Goal: Information Seeking & Learning: Learn about a topic

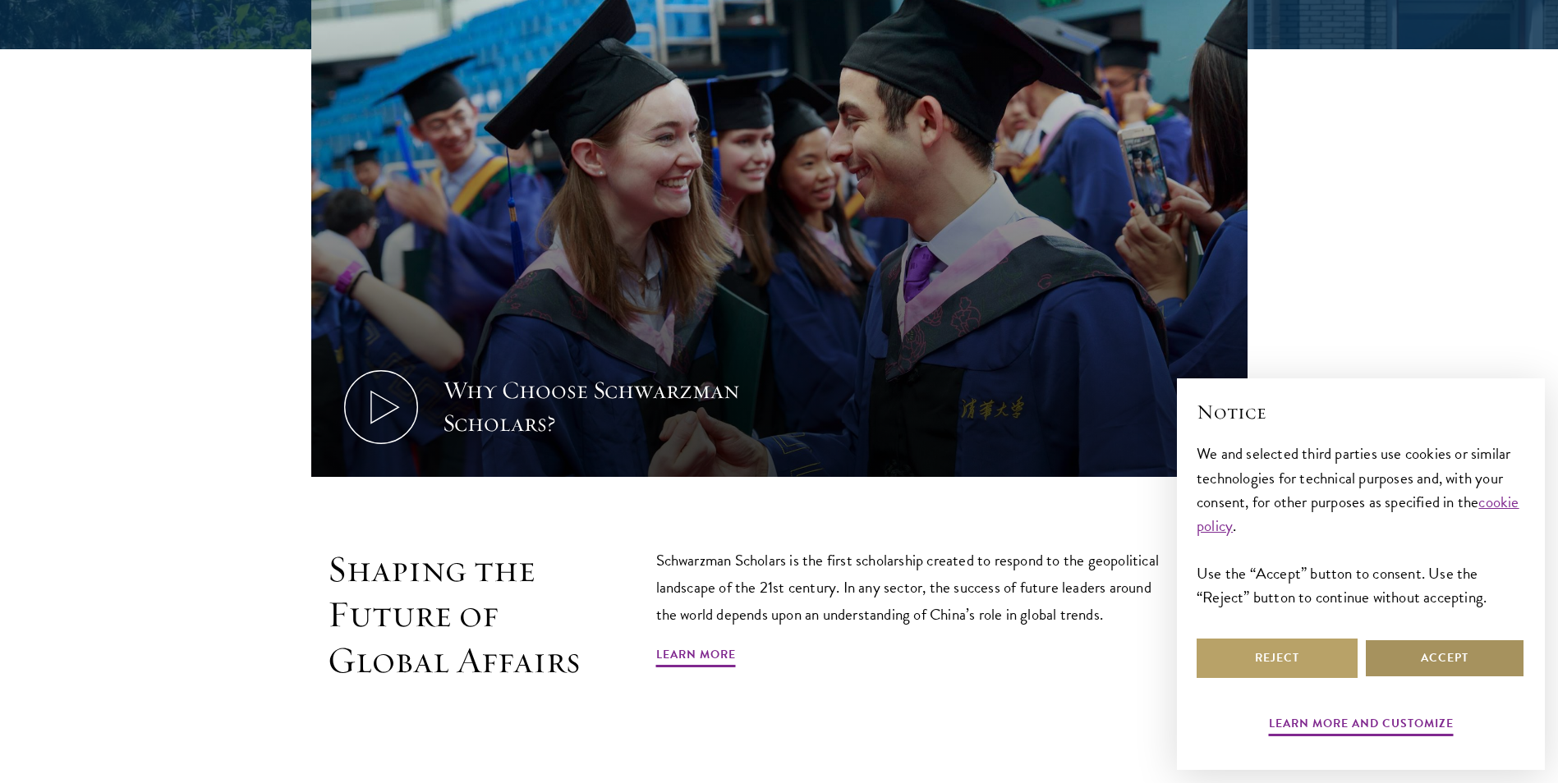
click at [1407, 644] on button "Accept" at bounding box center [1444, 658] width 161 height 39
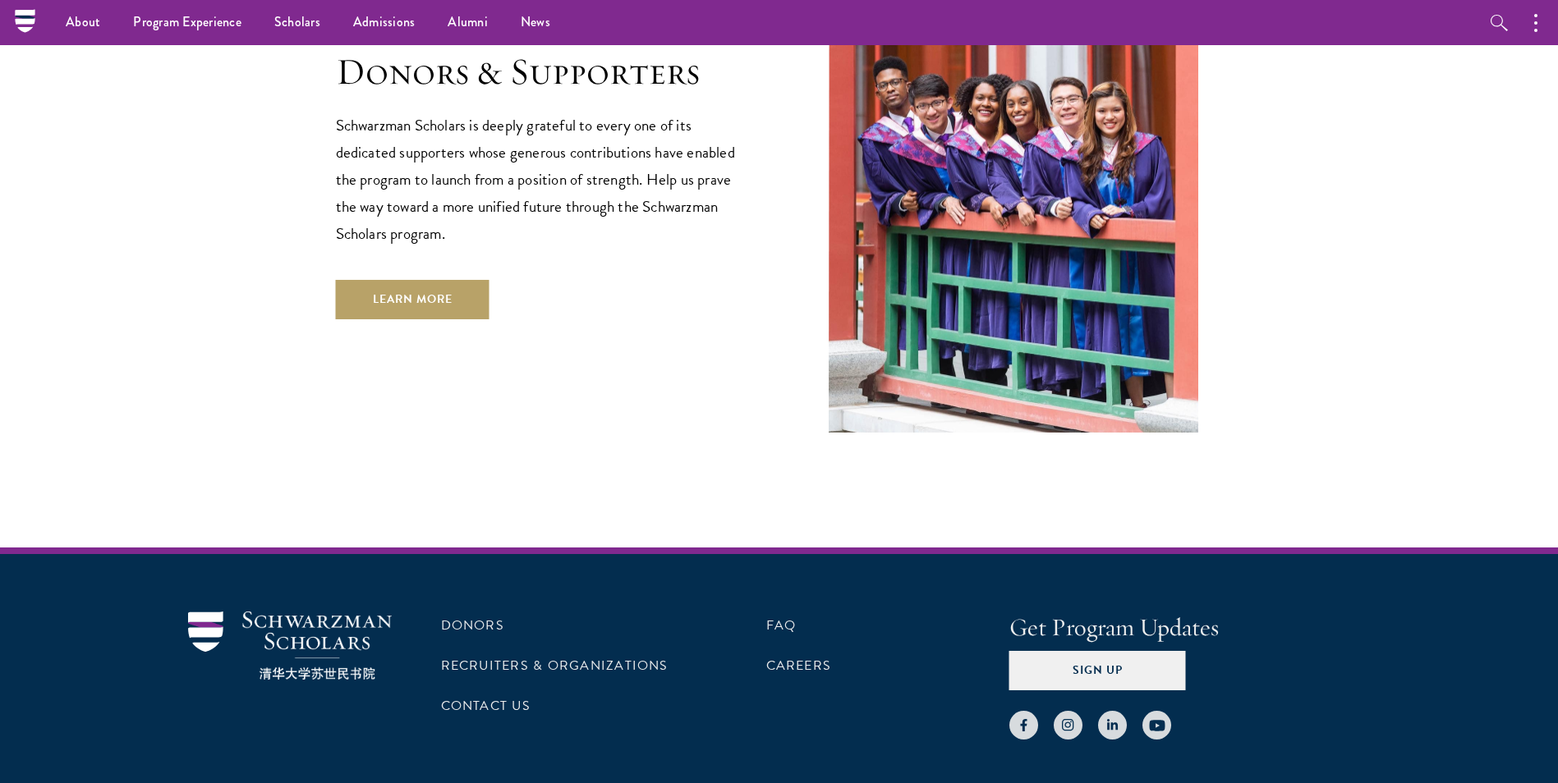
scroll to position [4569, 0]
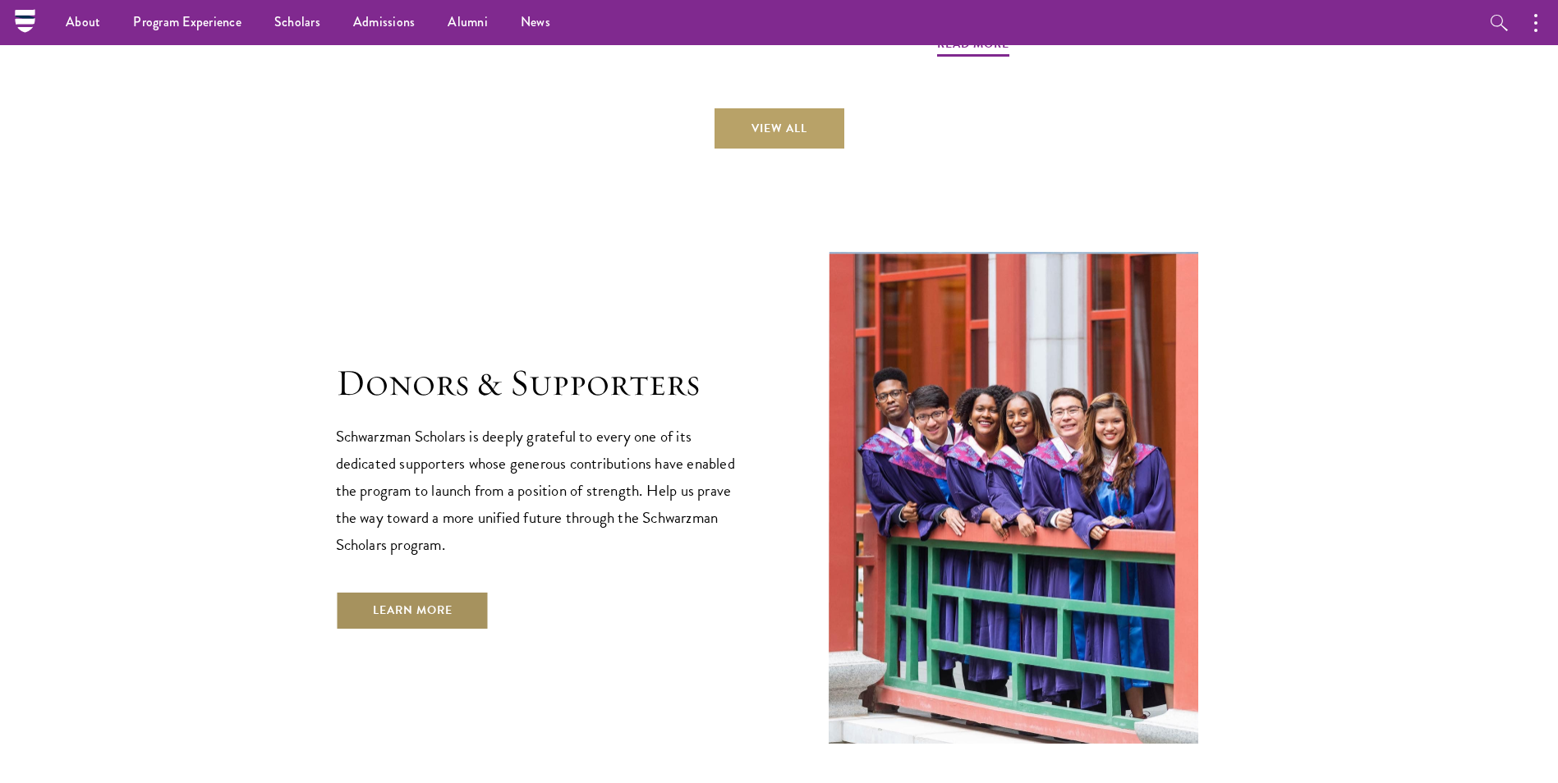
click at [411, 591] on link "Learn More" at bounding box center [413, 610] width 154 height 39
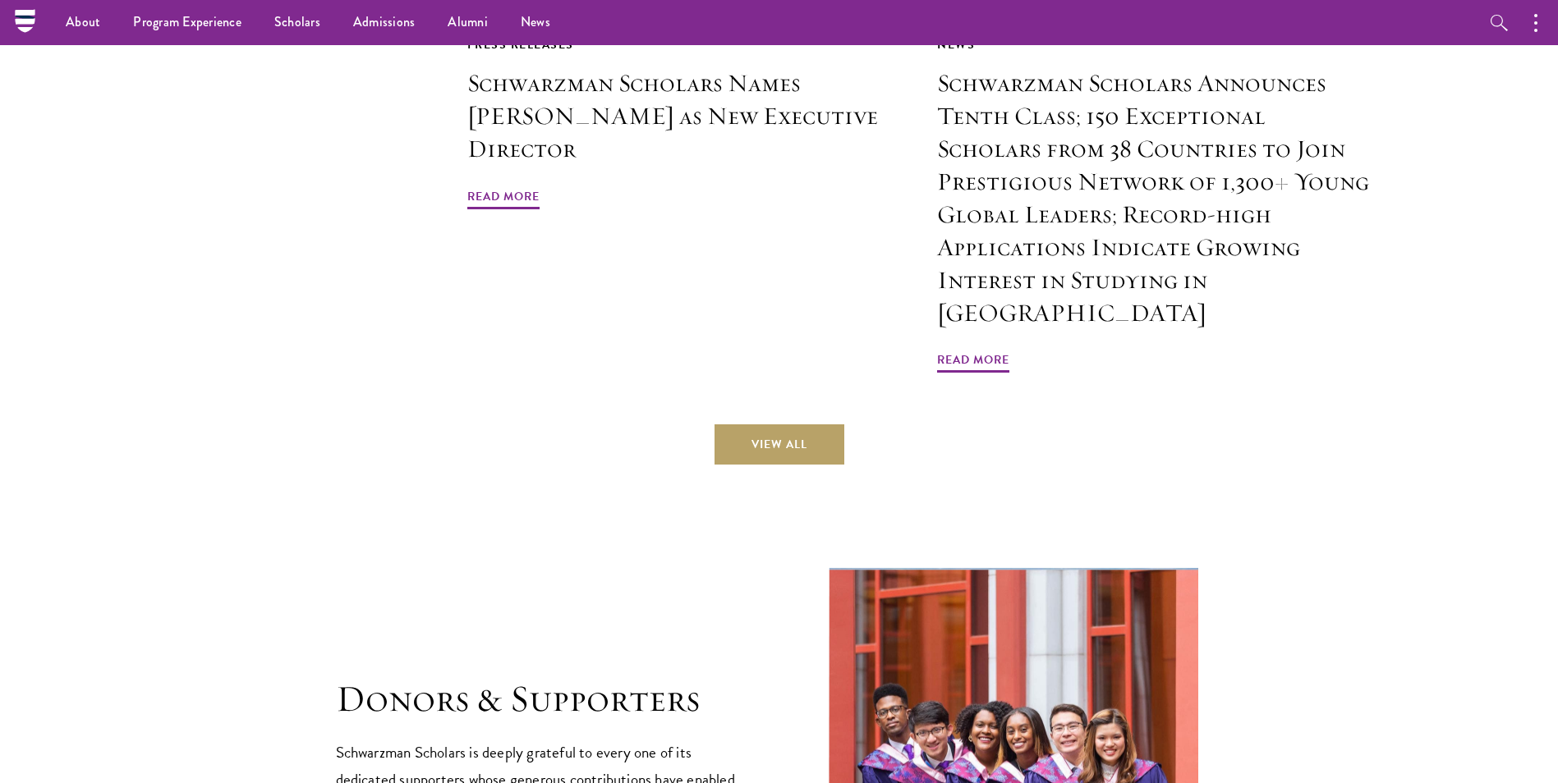
scroll to position [4208, 0]
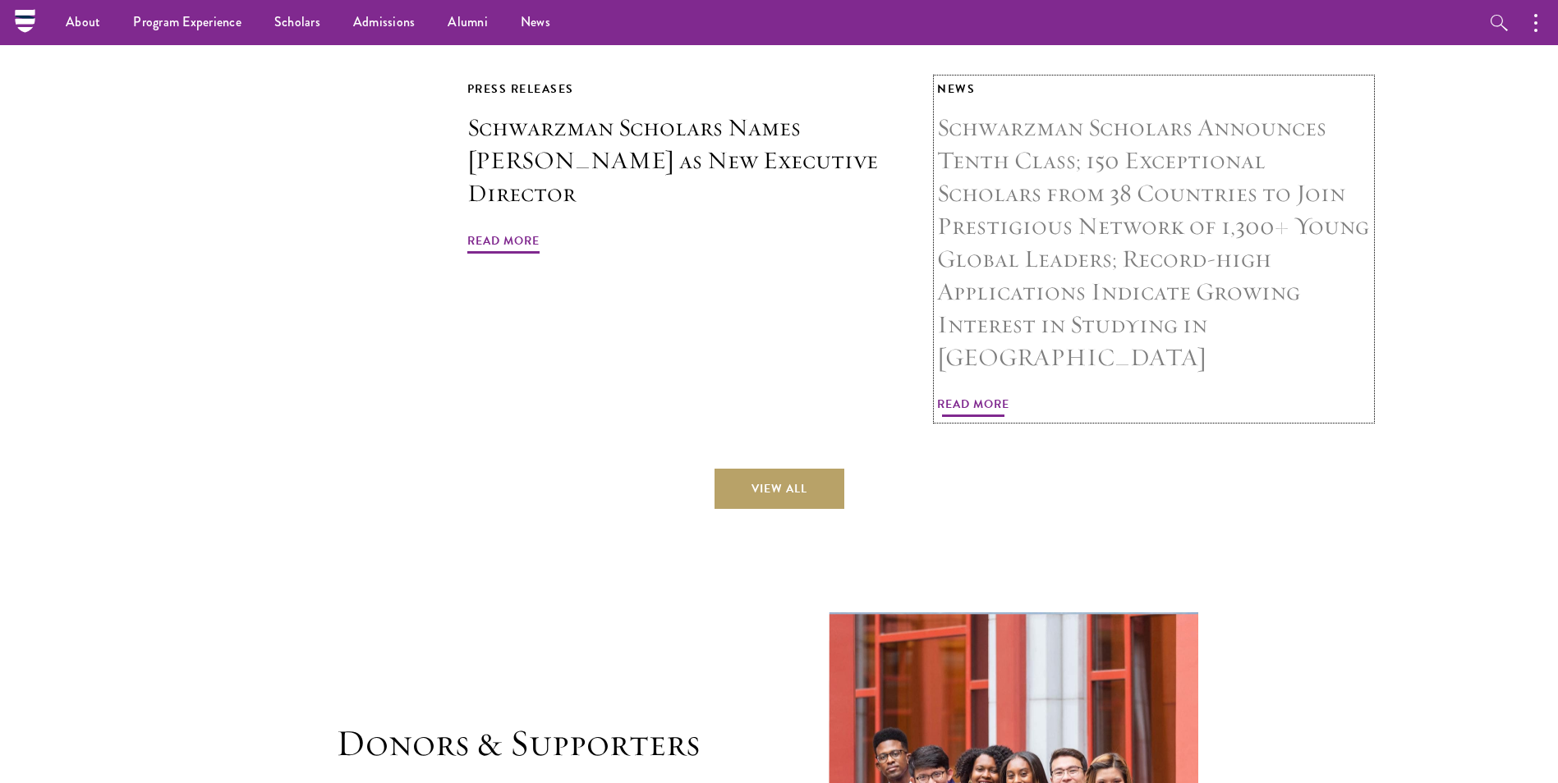
click at [989, 394] on span "Read More" at bounding box center [973, 406] width 72 height 25
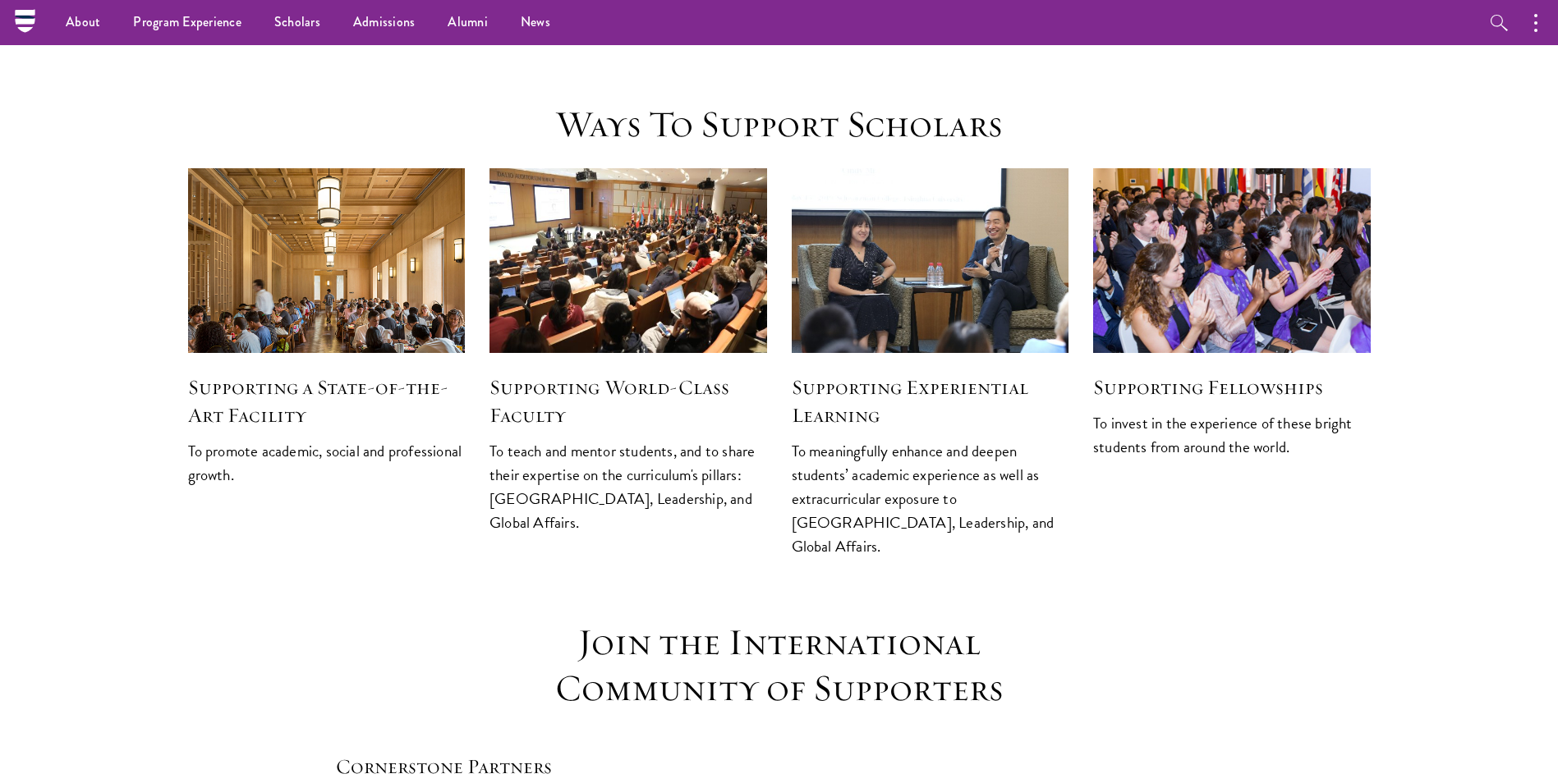
scroll to position [1962, 0]
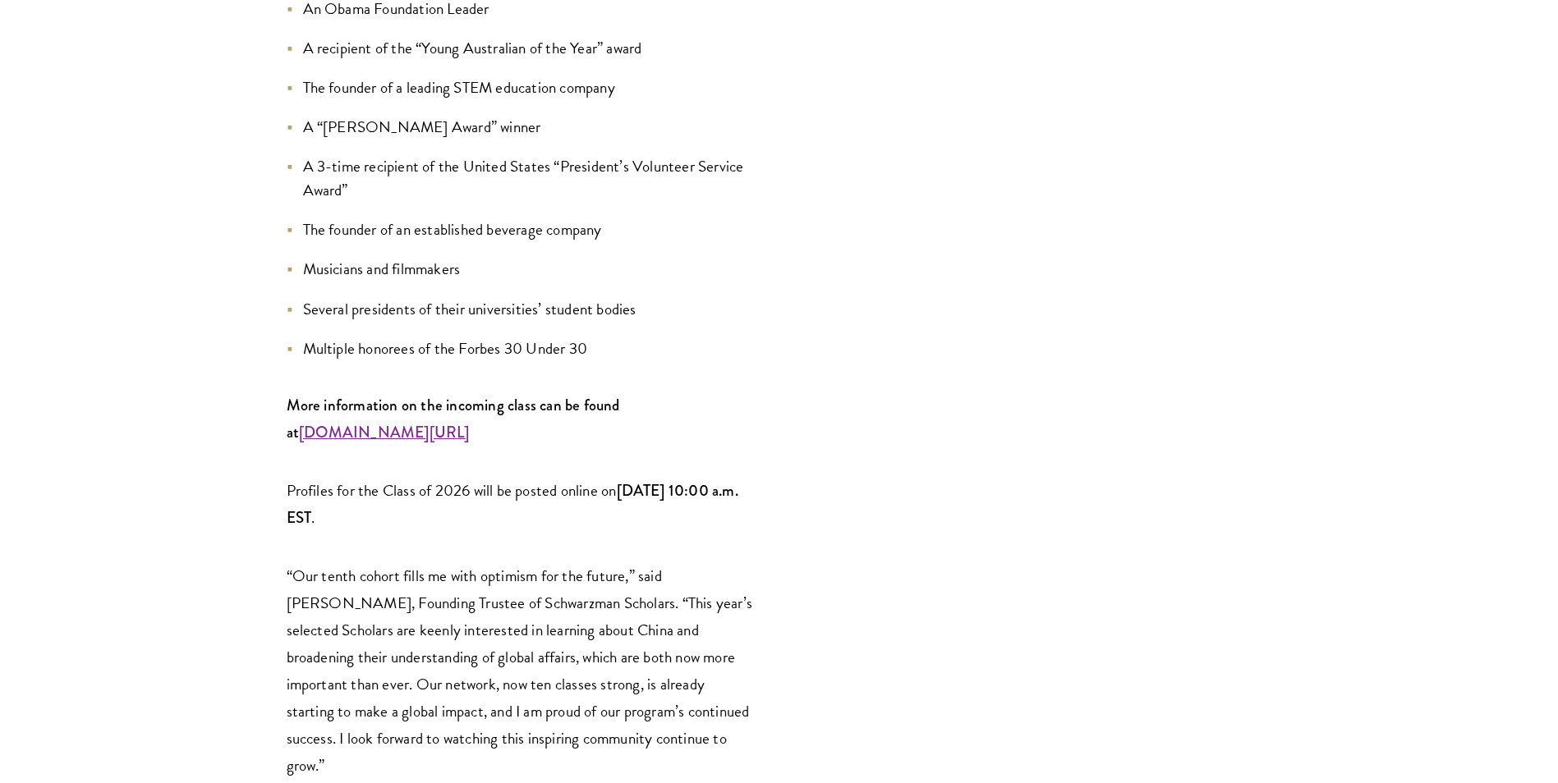
scroll to position [2213, 0]
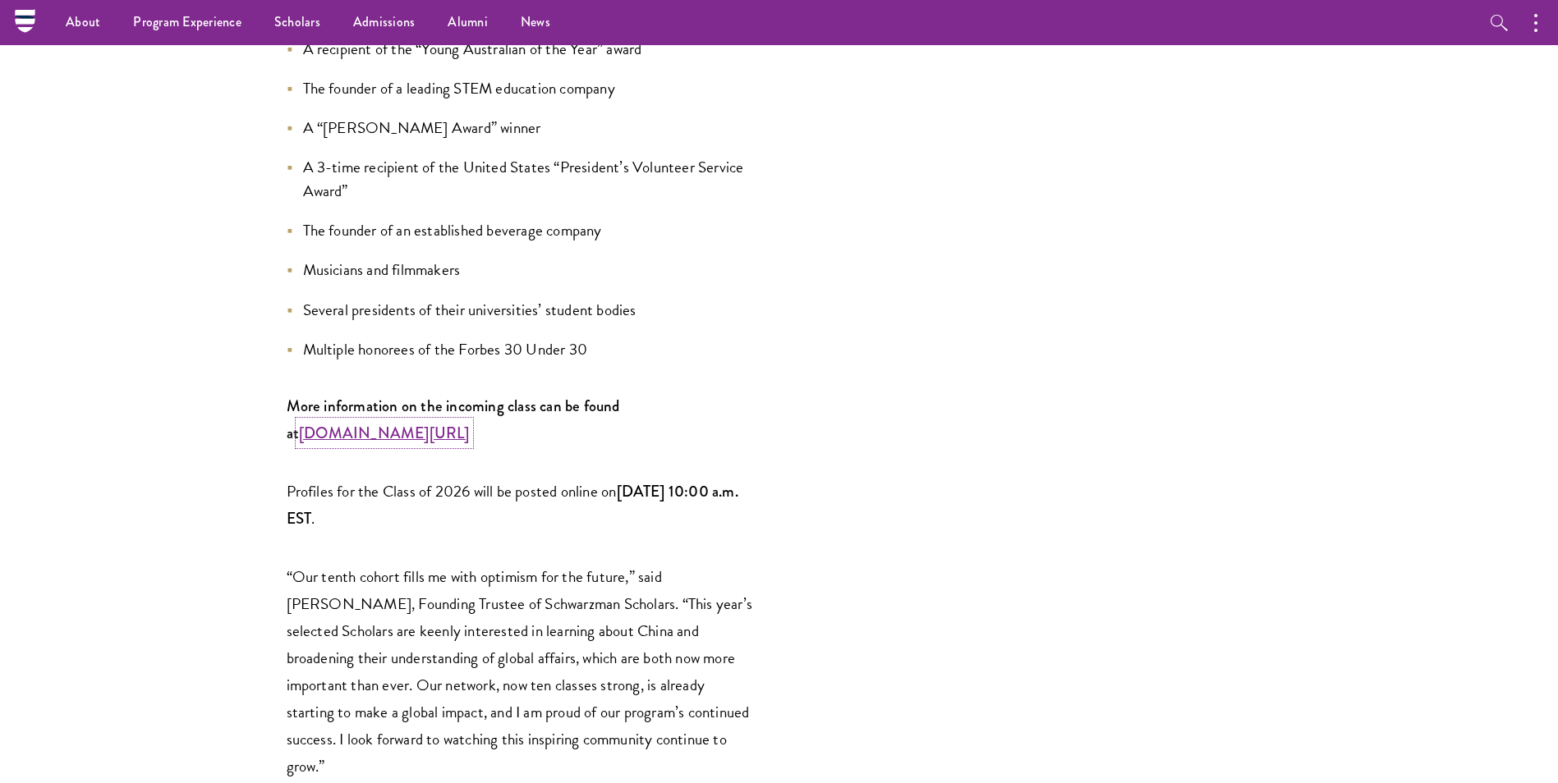
click at [327, 422] on strong "www.schwarzmanscholars.org/scholars" at bounding box center [384, 433] width 171 height 22
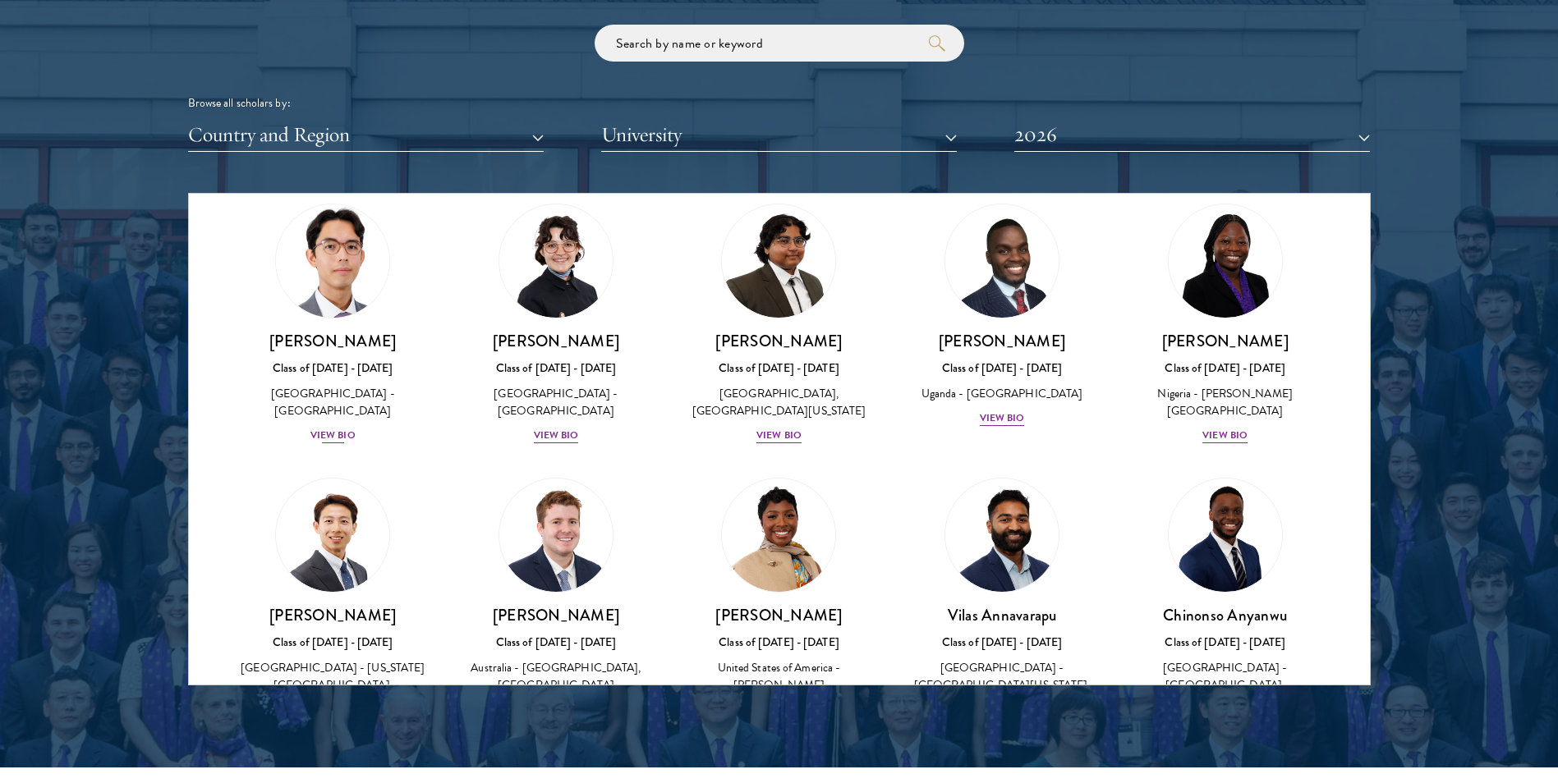
scroll to position [351, 0]
click at [325, 440] on div "View Bio" at bounding box center [332, 437] width 45 height 16
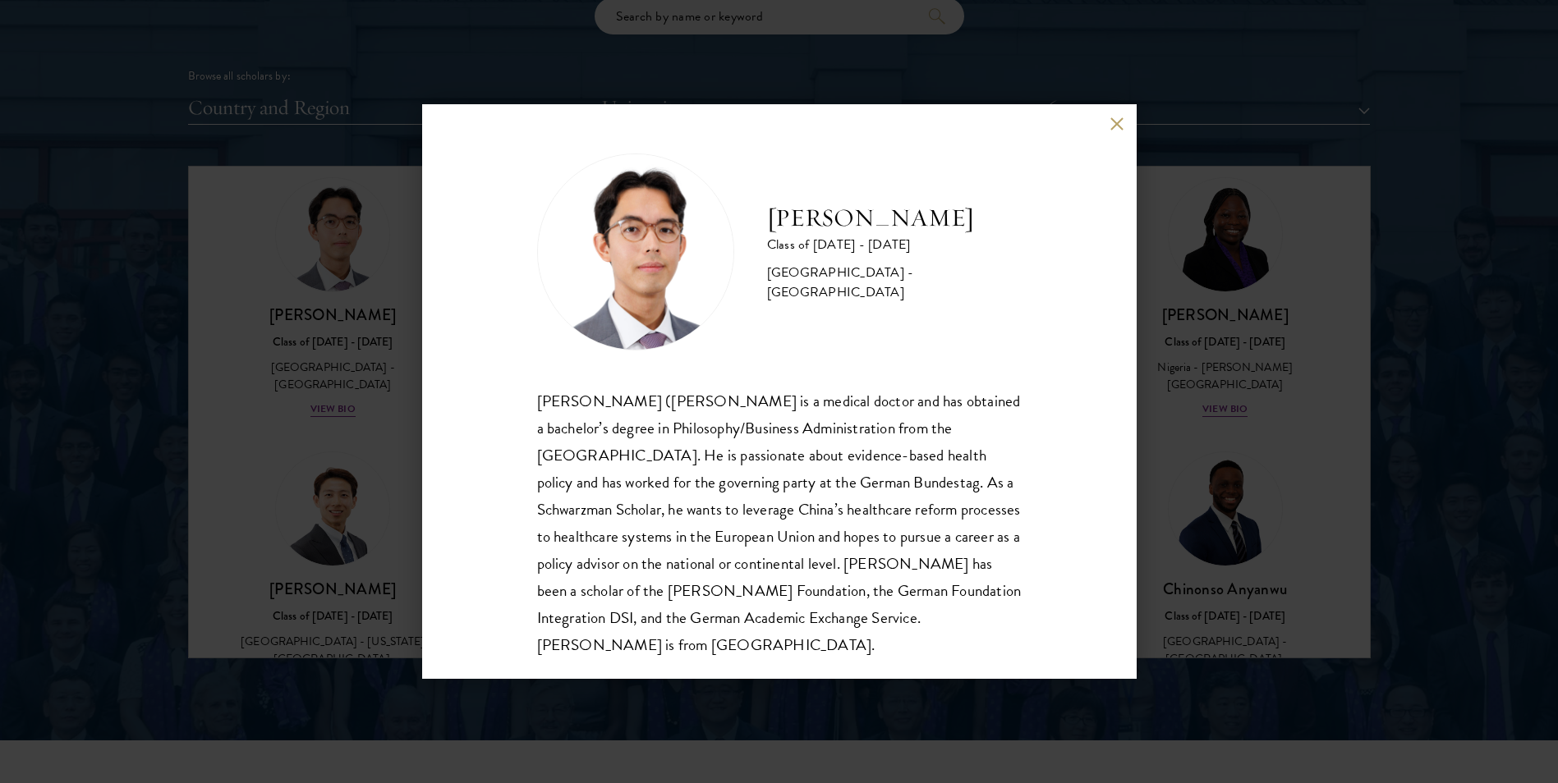
click at [1113, 122] on button at bounding box center [1117, 124] width 14 height 14
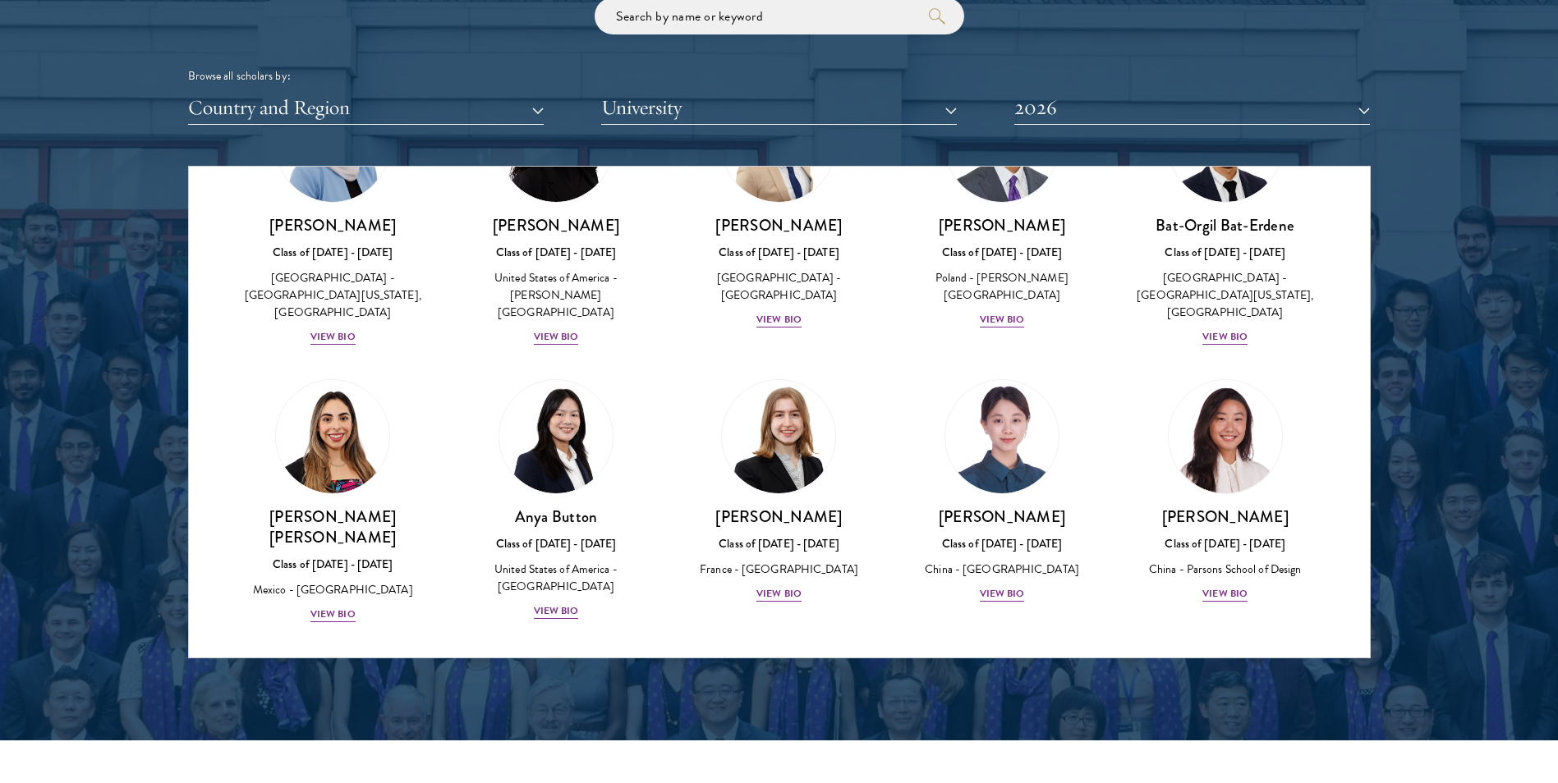
scroll to position [1022, 0]
click at [1214, 587] on div "View Bio" at bounding box center [1224, 595] width 45 height 16
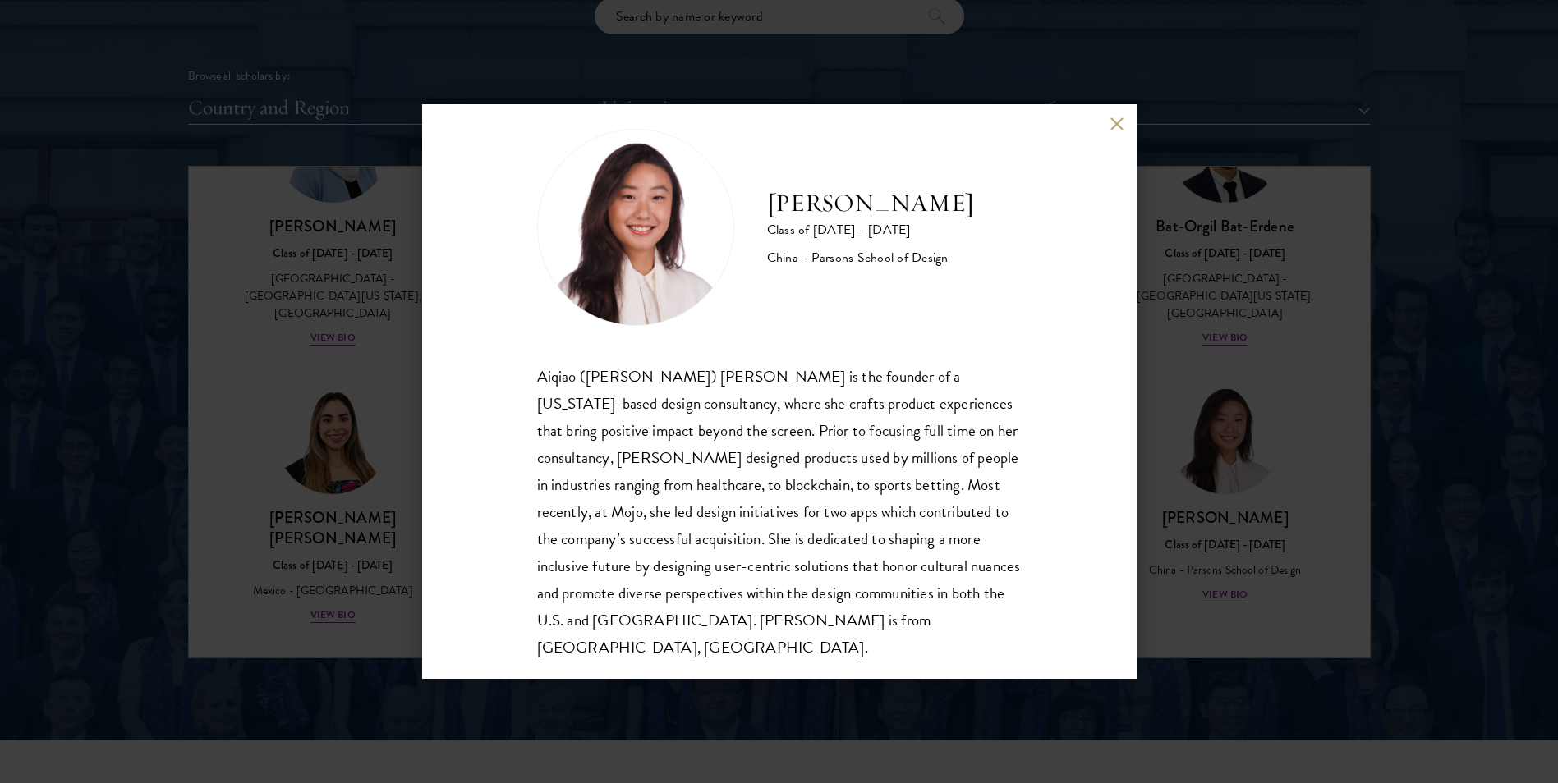
scroll to position [29, 0]
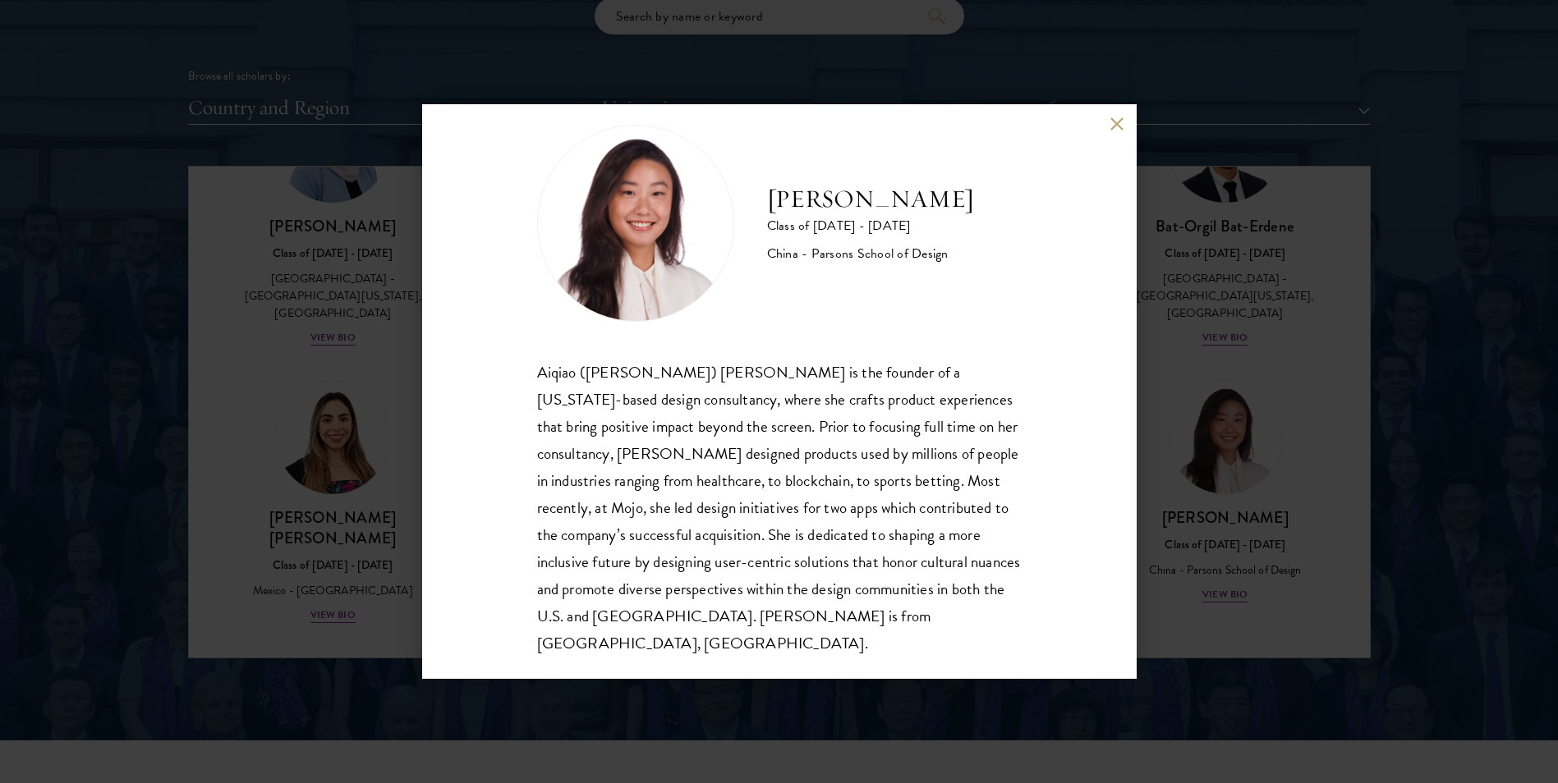
click at [1117, 120] on button at bounding box center [1117, 124] width 14 height 14
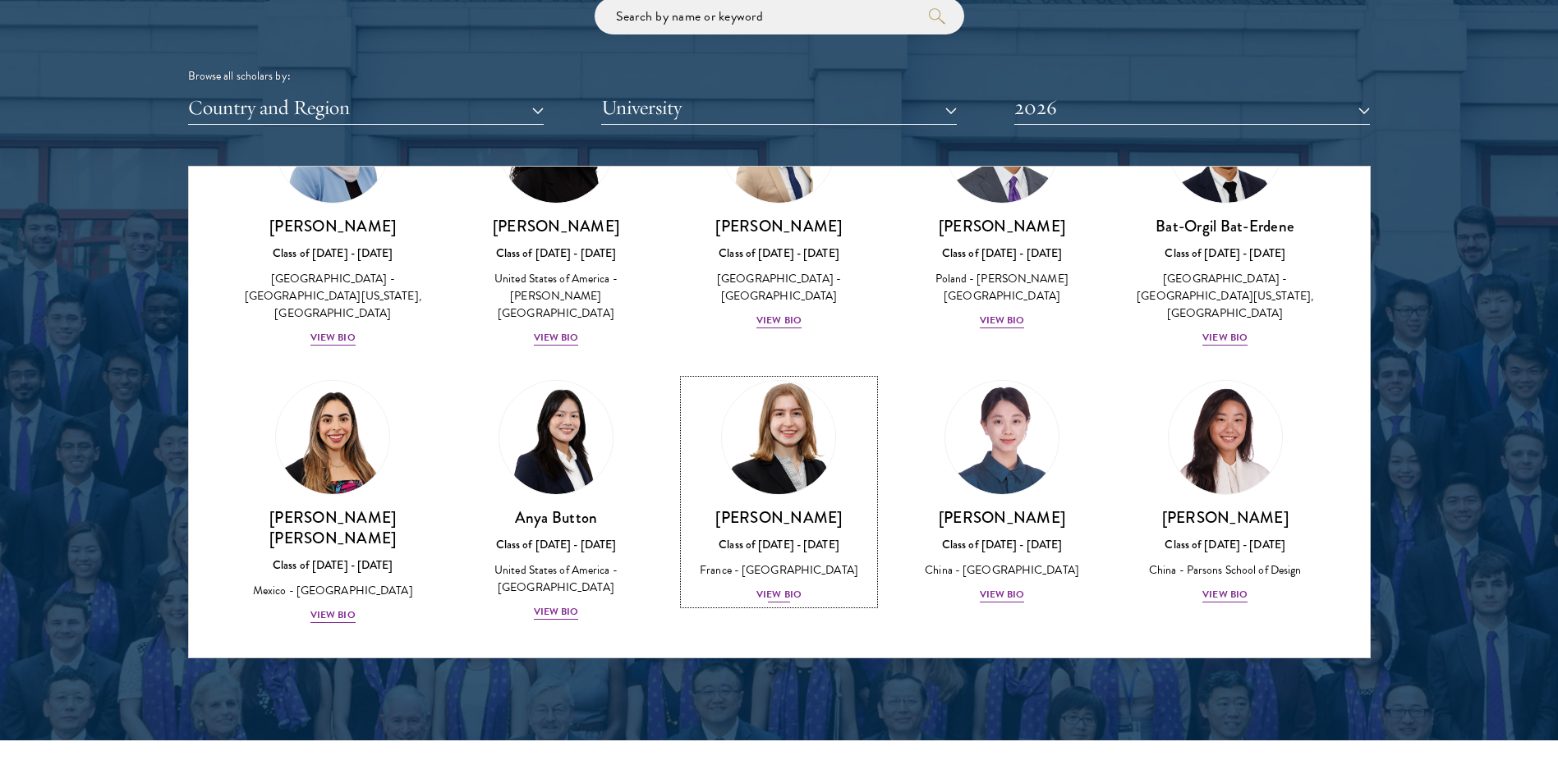
click at [771, 564] on div "Anne-Amélie Campant Class of 2025 - 2026 France - Yale University View Bio" at bounding box center [779, 555] width 190 height 97
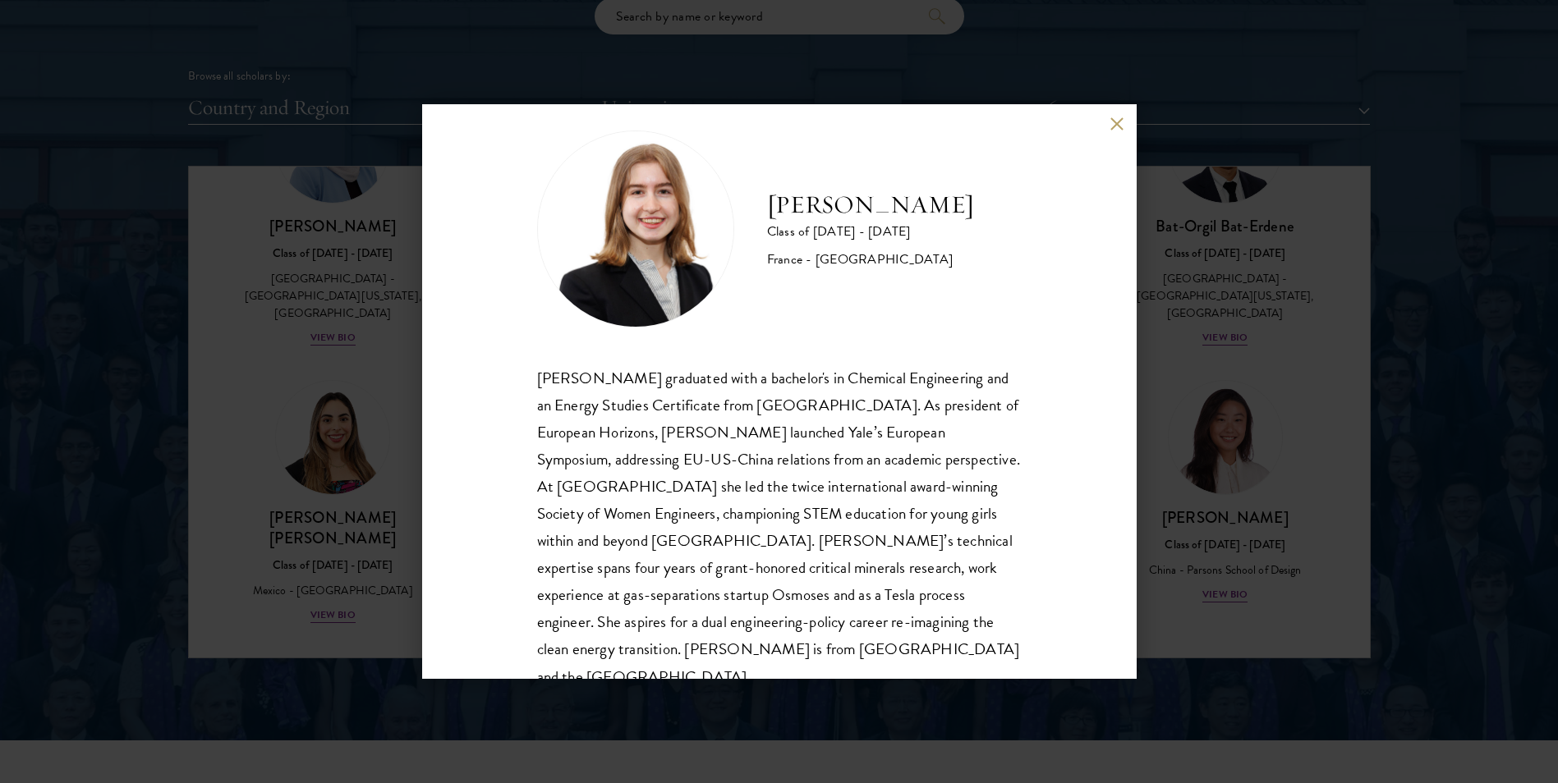
scroll to position [57, 0]
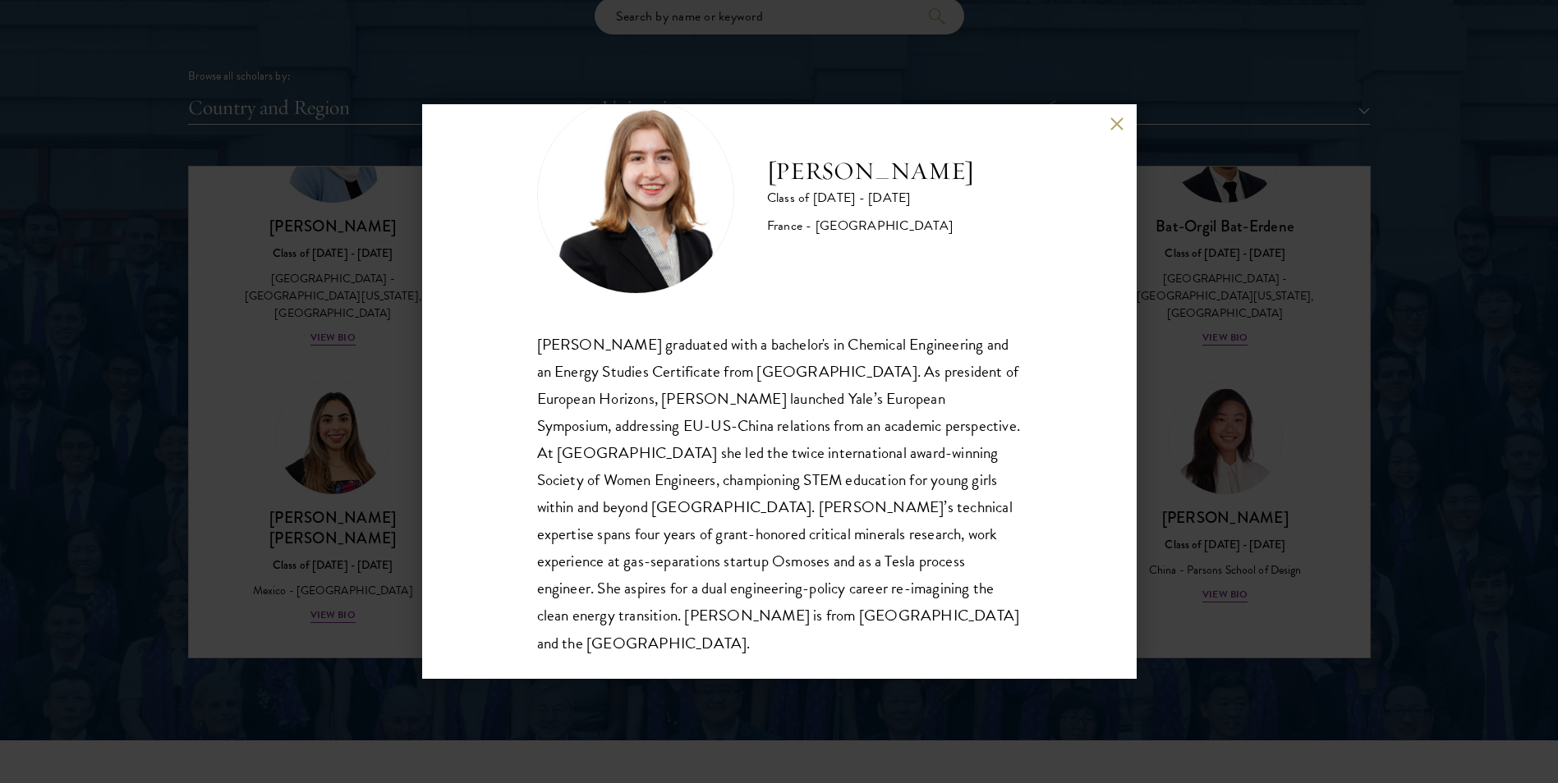
click at [1115, 122] on button at bounding box center [1117, 124] width 14 height 14
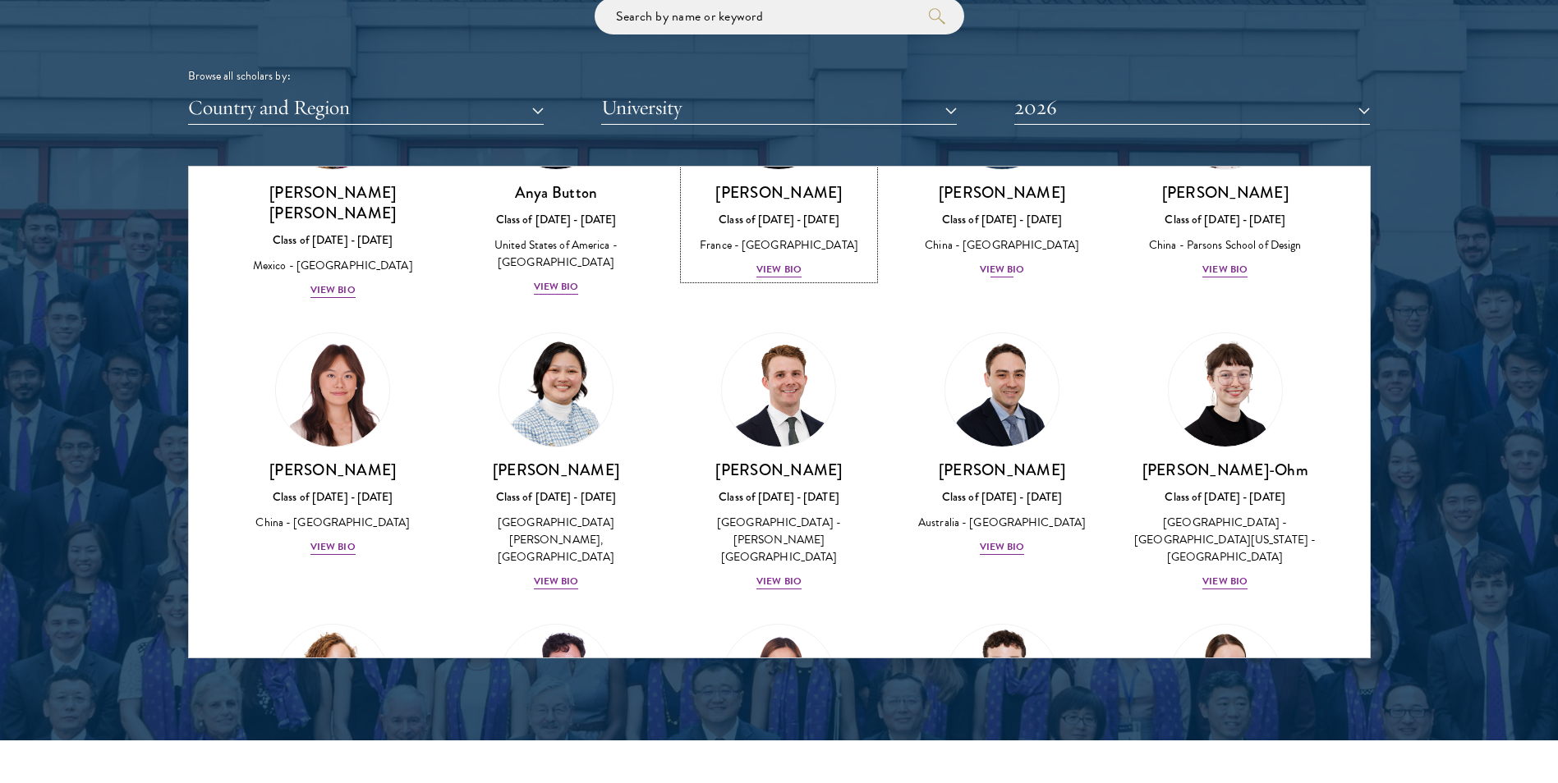
scroll to position [1348, 0]
click at [329, 539] on div "View Bio" at bounding box center [332, 547] width 45 height 16
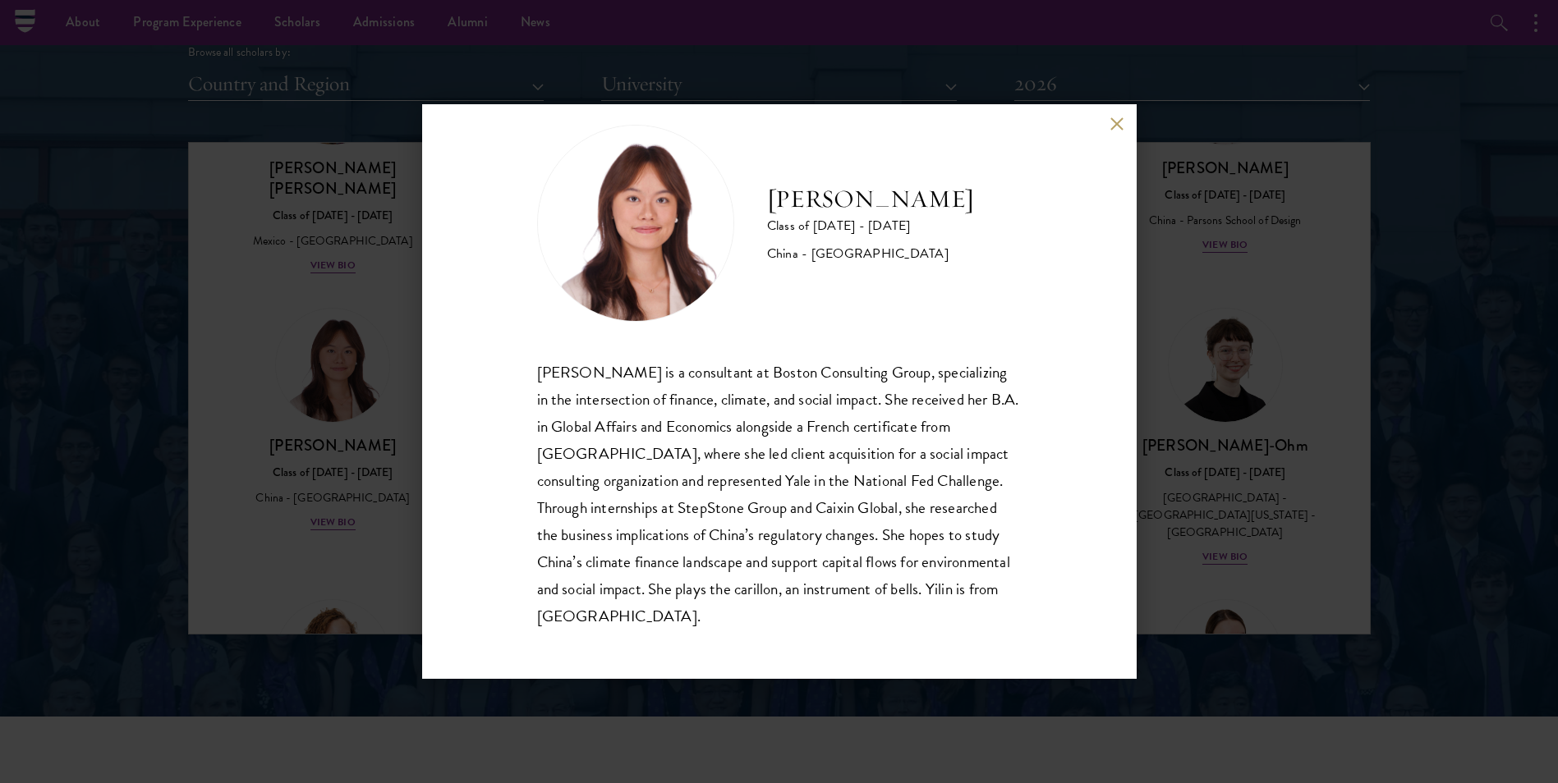
scroll to position [2038, 0]
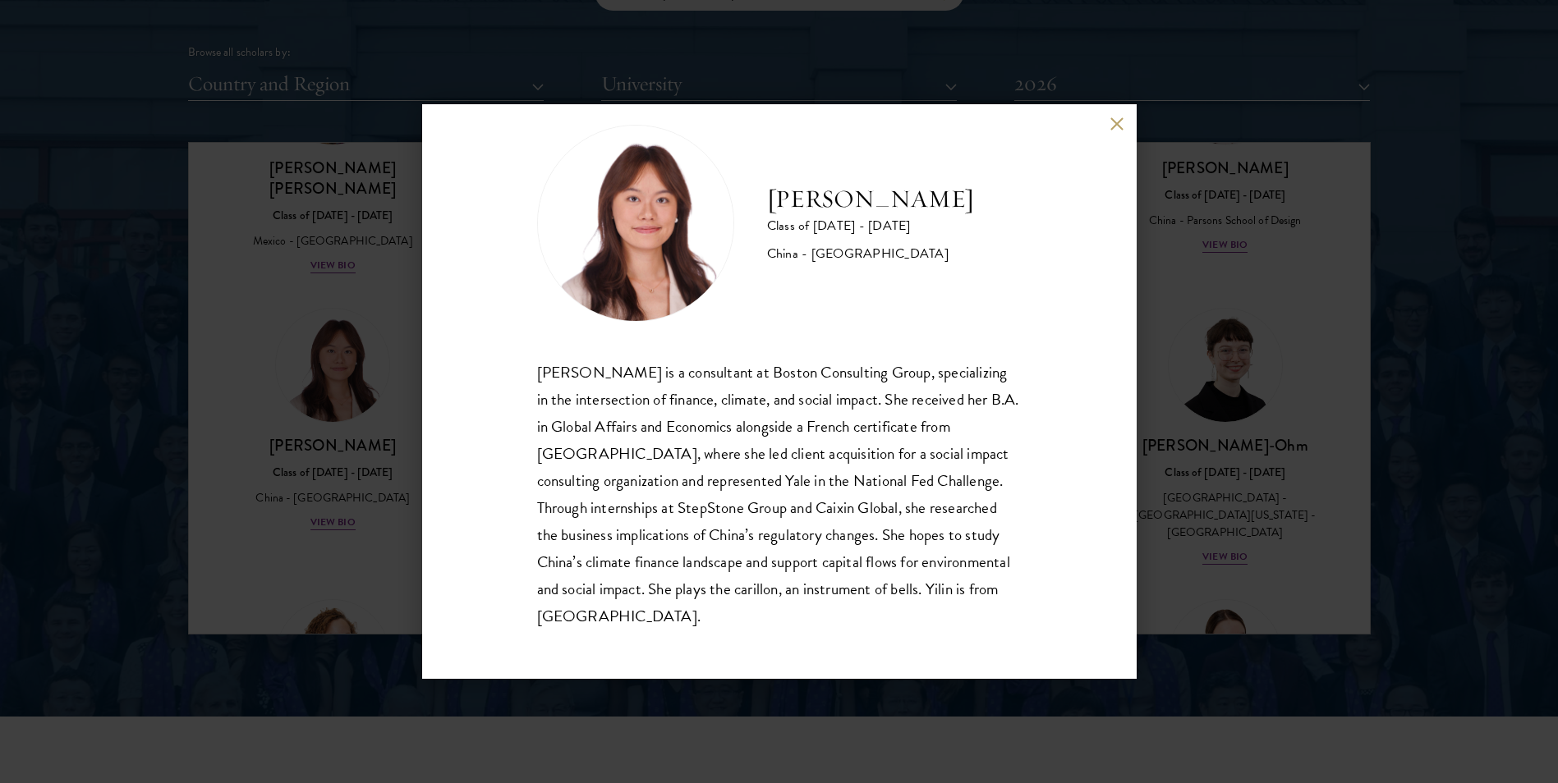
click at [366, 450] on div "Yilin Chen Class of 2025 - 2026 China - Yale University Yilin Chen is a consult…" at bounding box center [779, 391] width 1558 height 783
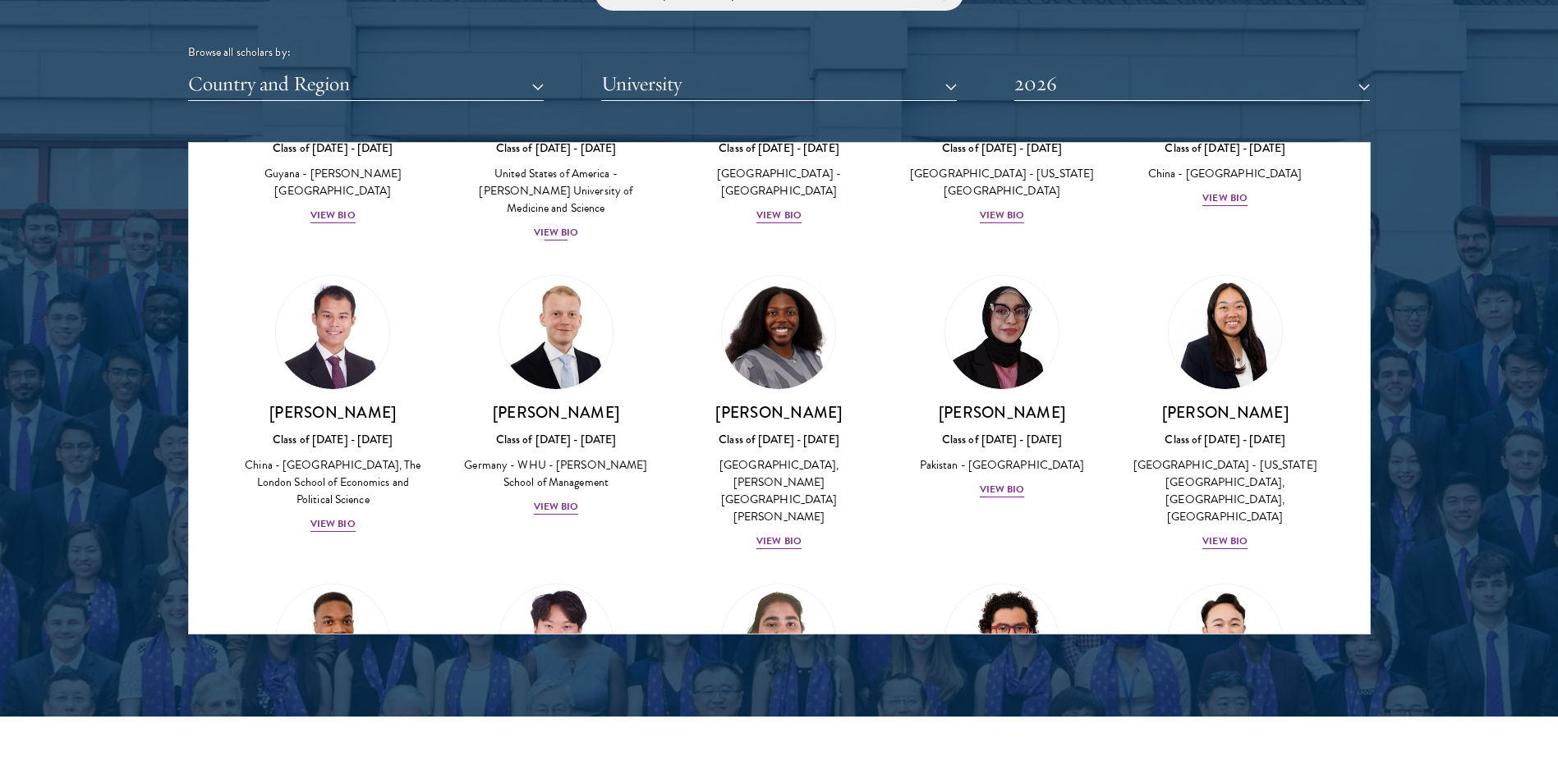
scroll to position [2915, 0]
click at [546, 498] on div "View Bio" at bounding box center [556, 506] width 45 height 16
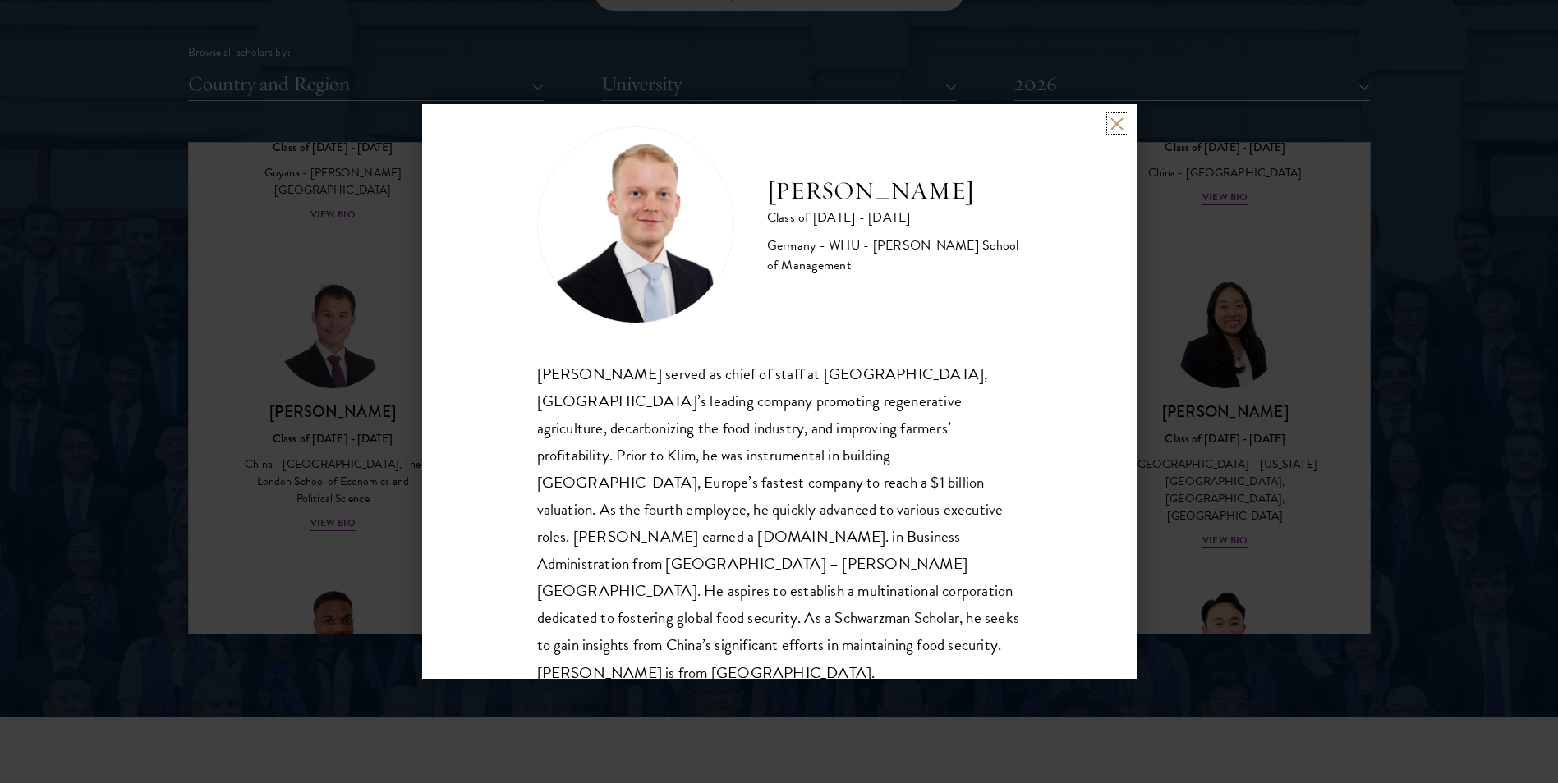
scroll to position [29, 0]
click at [383, 468] on div "Moritz Homrich Class of 2025 - 2026 Germany - WHU - Otto Beisheim School of Man…" at bounding box center [779, 391] width 1558 height 783
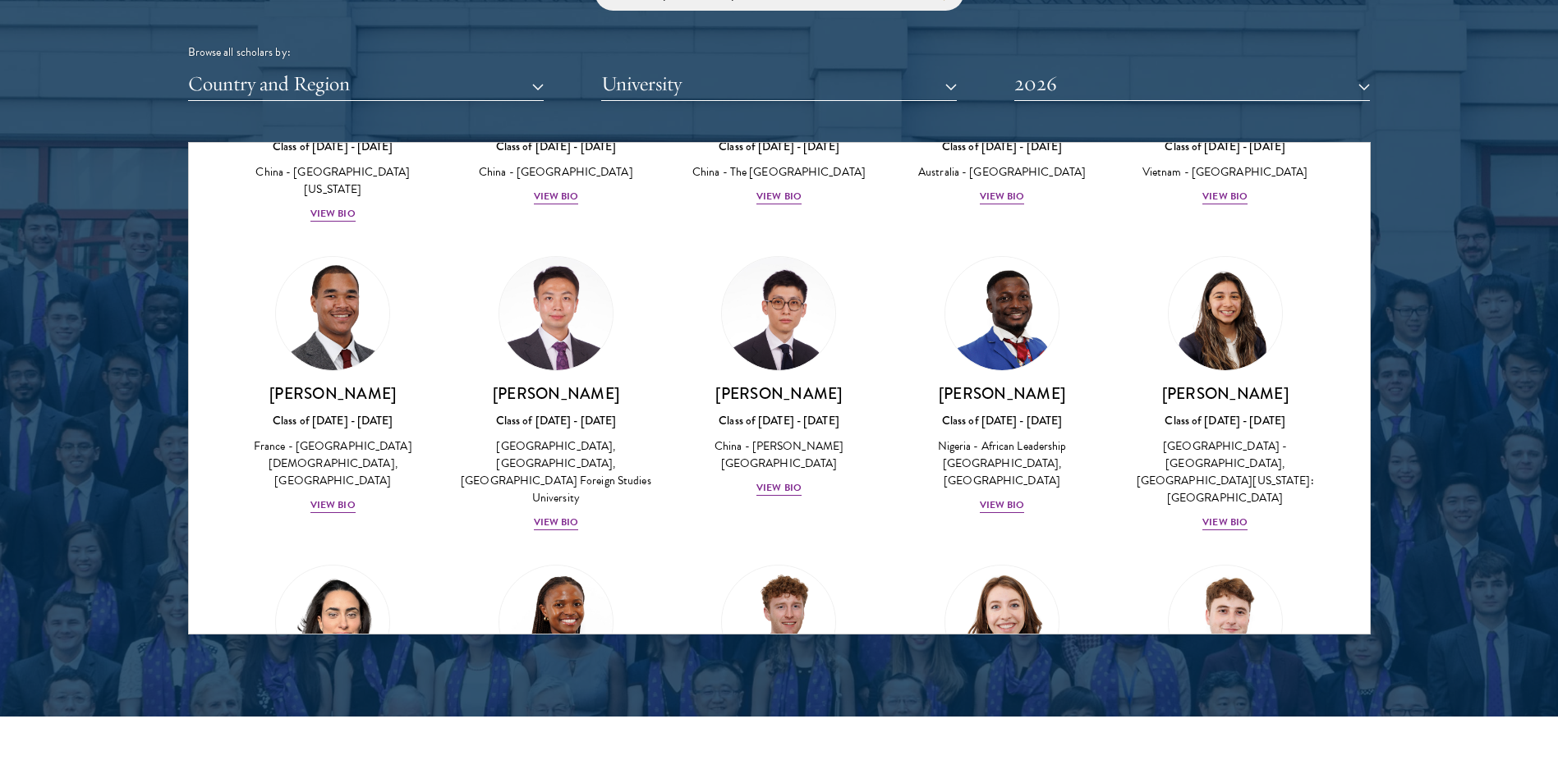
scroll to position [4693, 0]
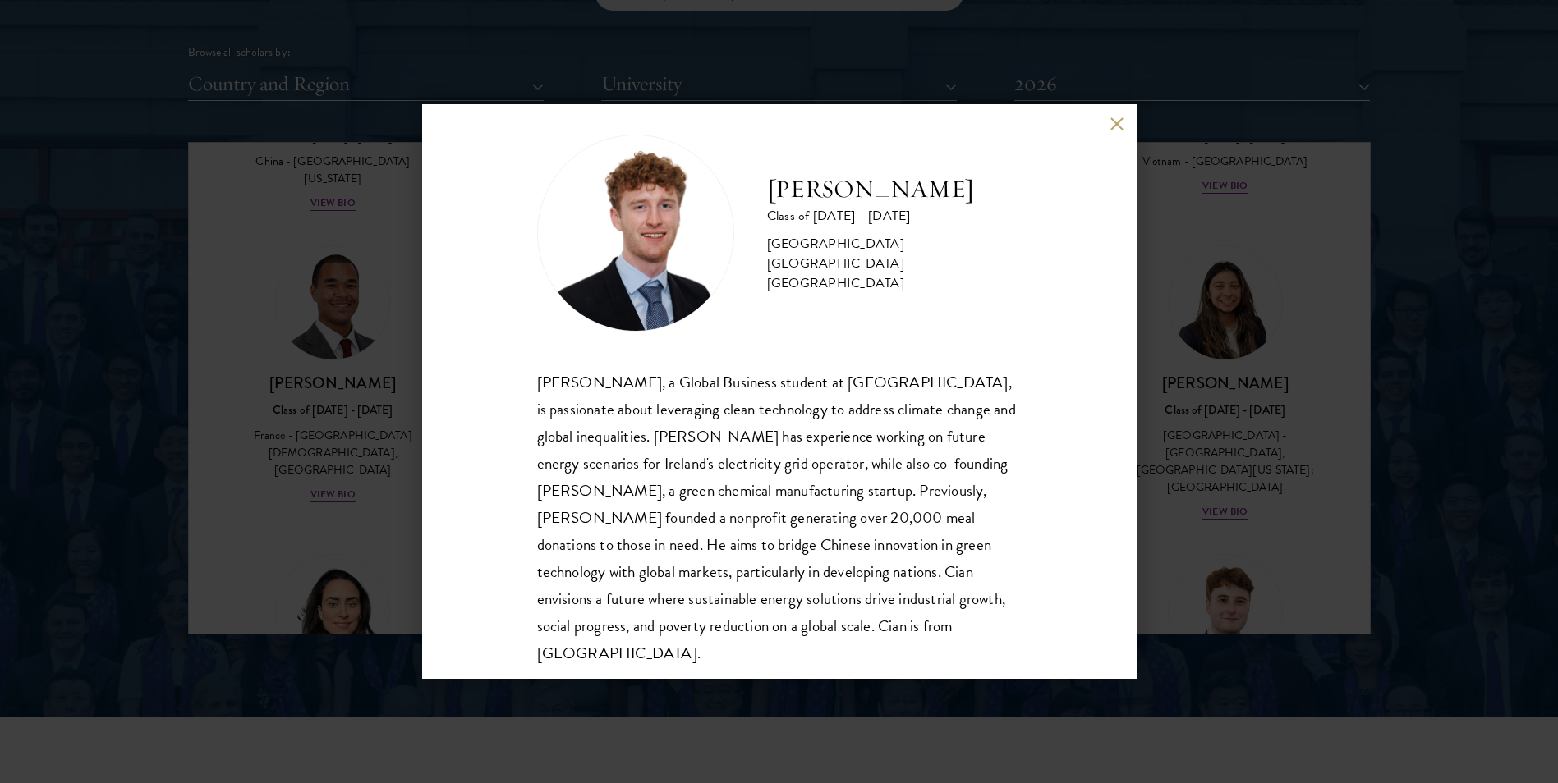
scroll to position [20, 0]
click at [374, 455] on div "Cian McGlynn Class of 2025 - 2026 Ireland - Trinity College Dublin Cian McGlynn…" at bounding box center [779, 391] width 1558 height 783
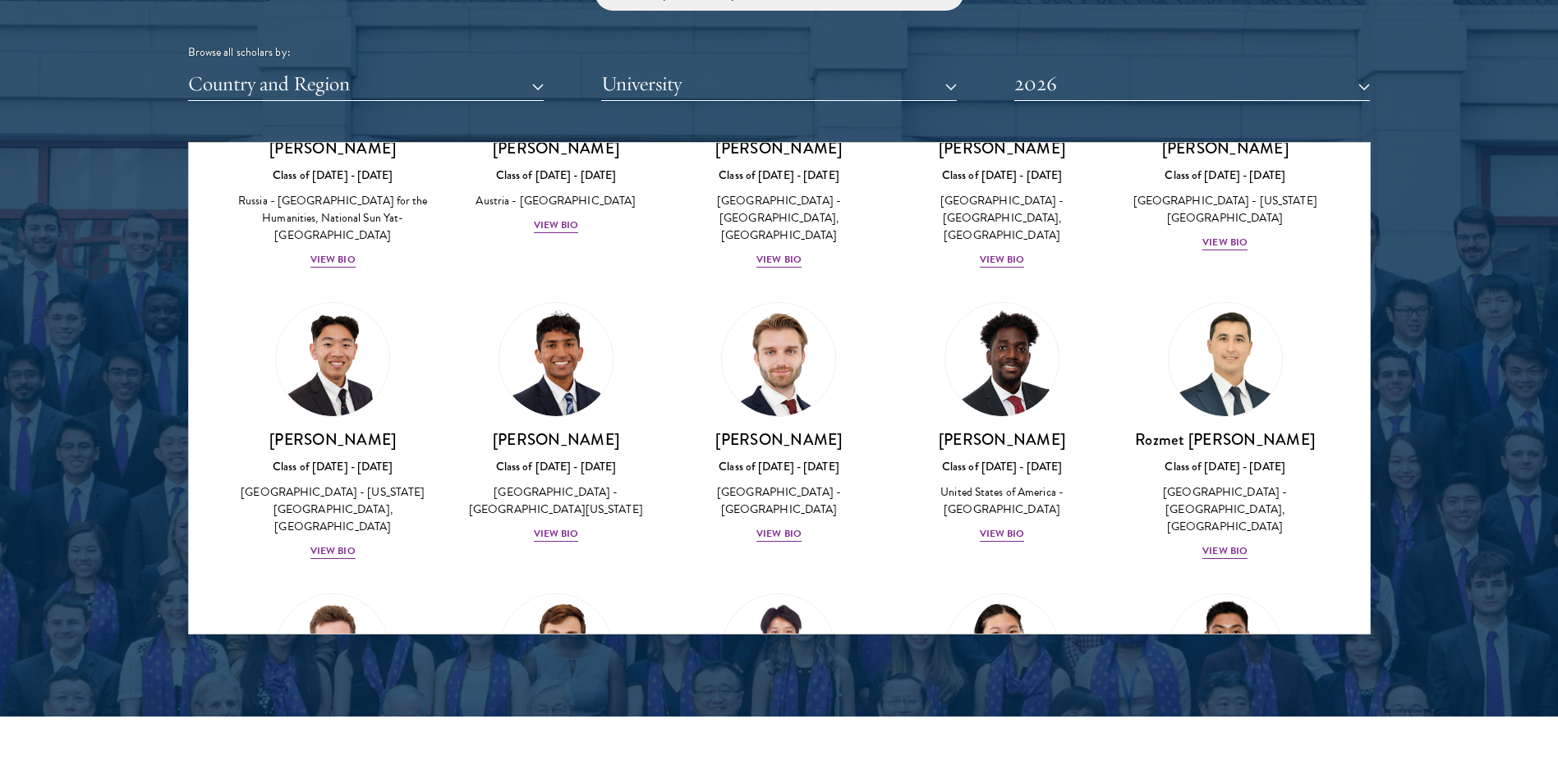
scroll to position [6969, 0]
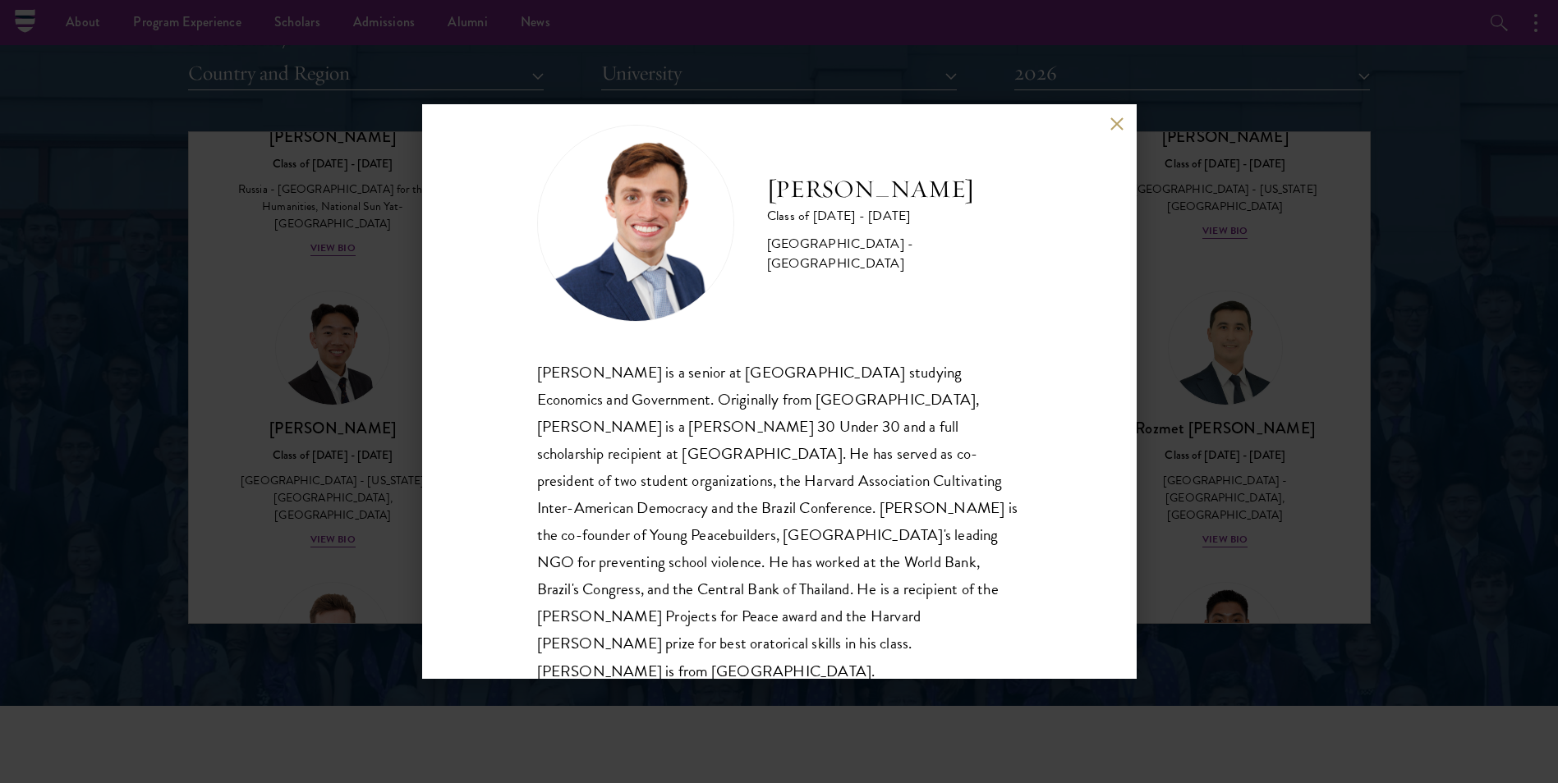
scroll to position [2049, 0]
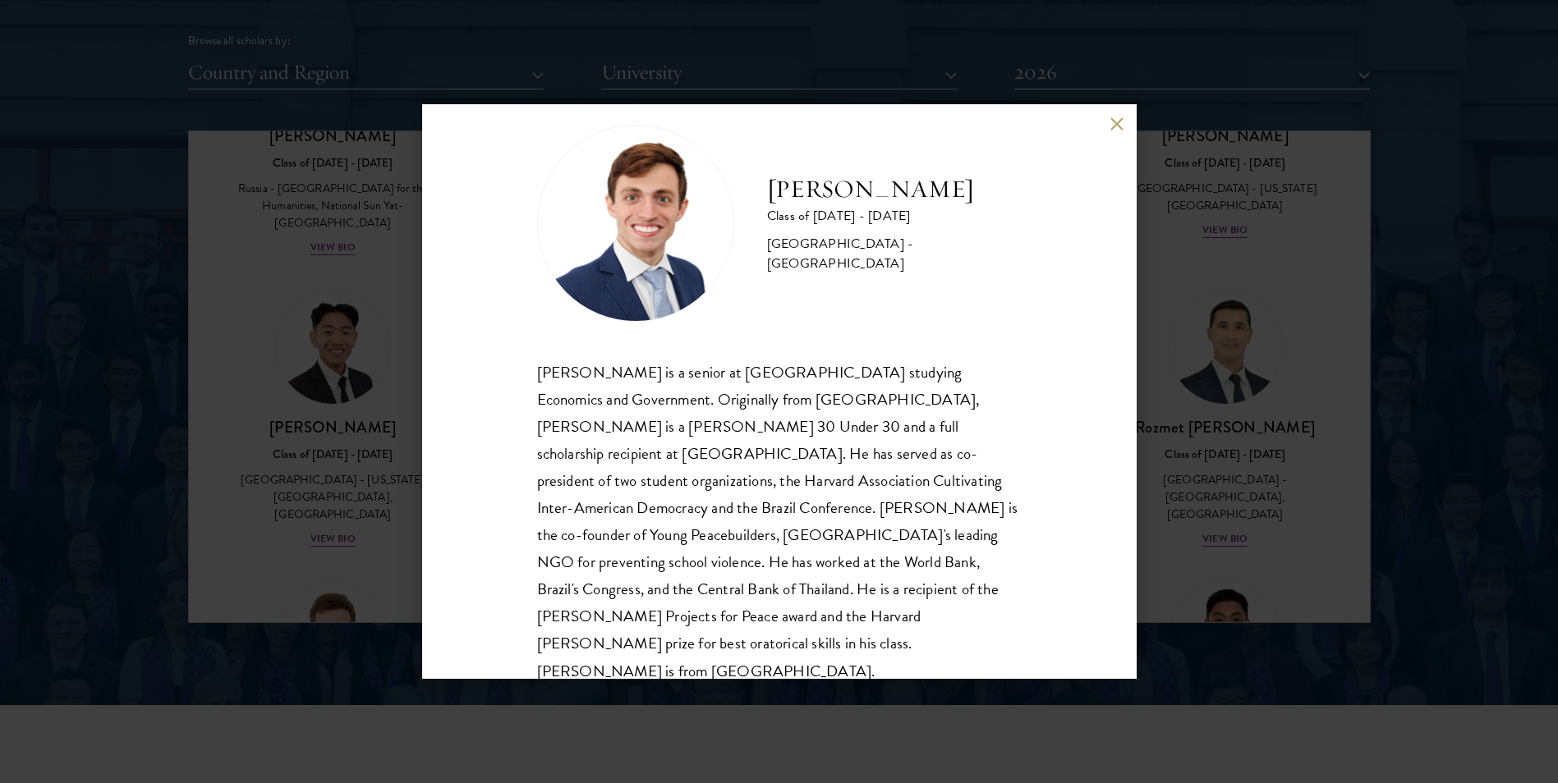
drag, startPoint x: 939, startPoint y: 233, endPoint x: 760, endPoint y: 157, distance: 195.4
click at [760, 157] on div "Eduardo Vasconcelos Goyanna Filho Class of 2025 - 2026 Brazil - Harvard Univers…" at bounding box center [779, 223] width 484 height 197
copy h2 "Eduardo Vasconcelos Goyanna Filho"
click at [1113, 125] on button at bounding box center [1117, 124] width 14 height 14
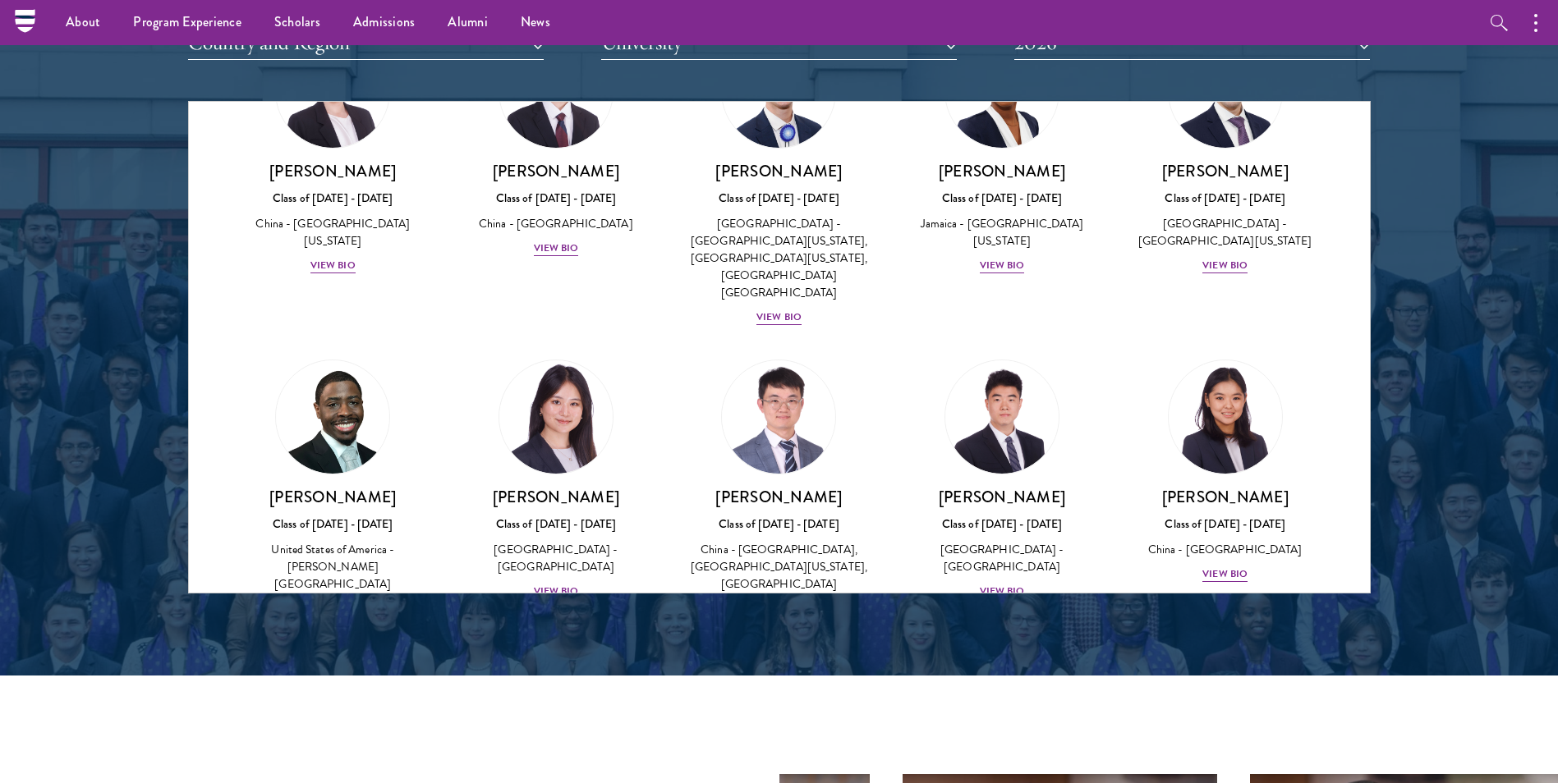
scroll to position [7796, 0]
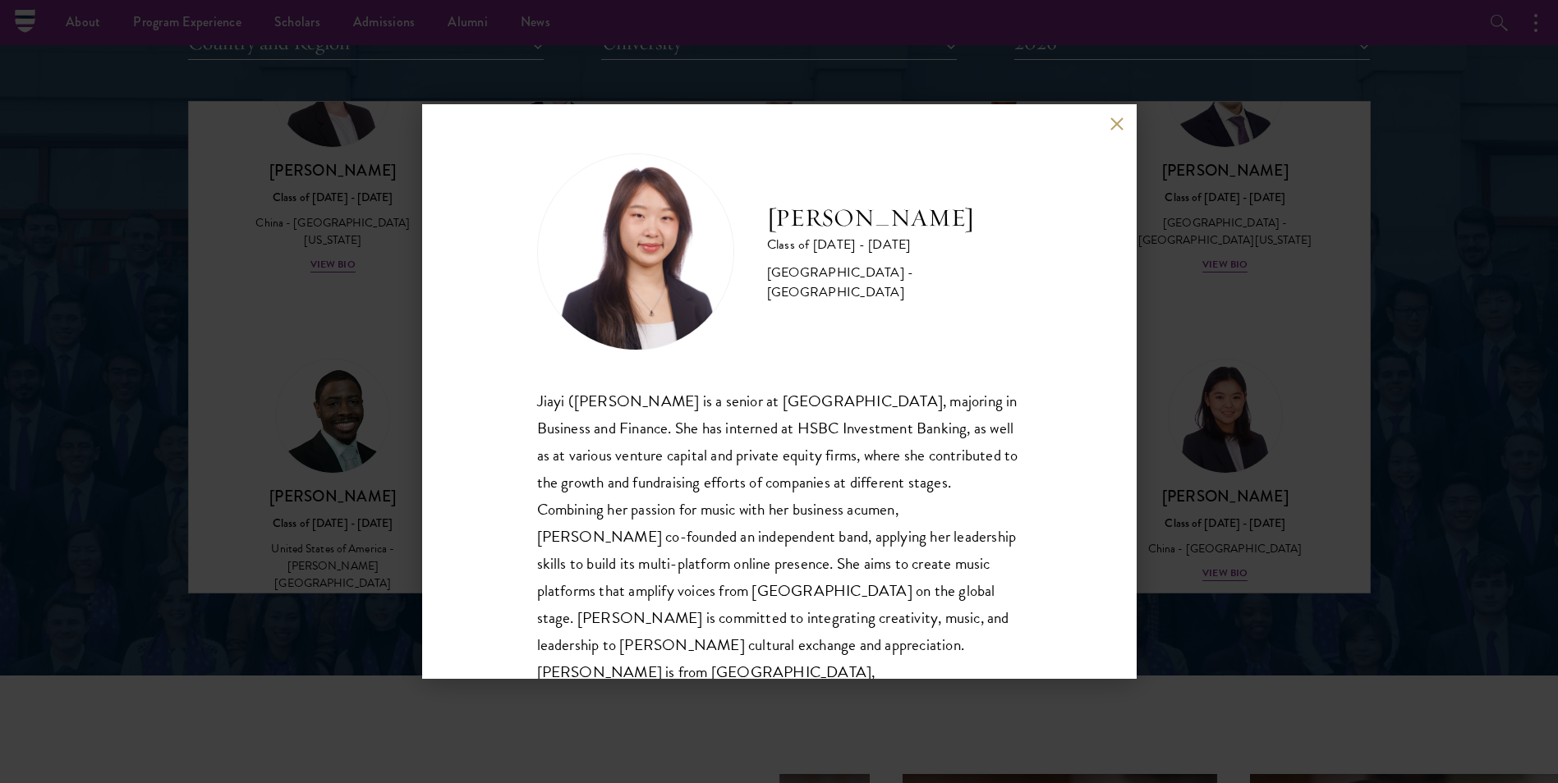
scroll to position [29, 0]
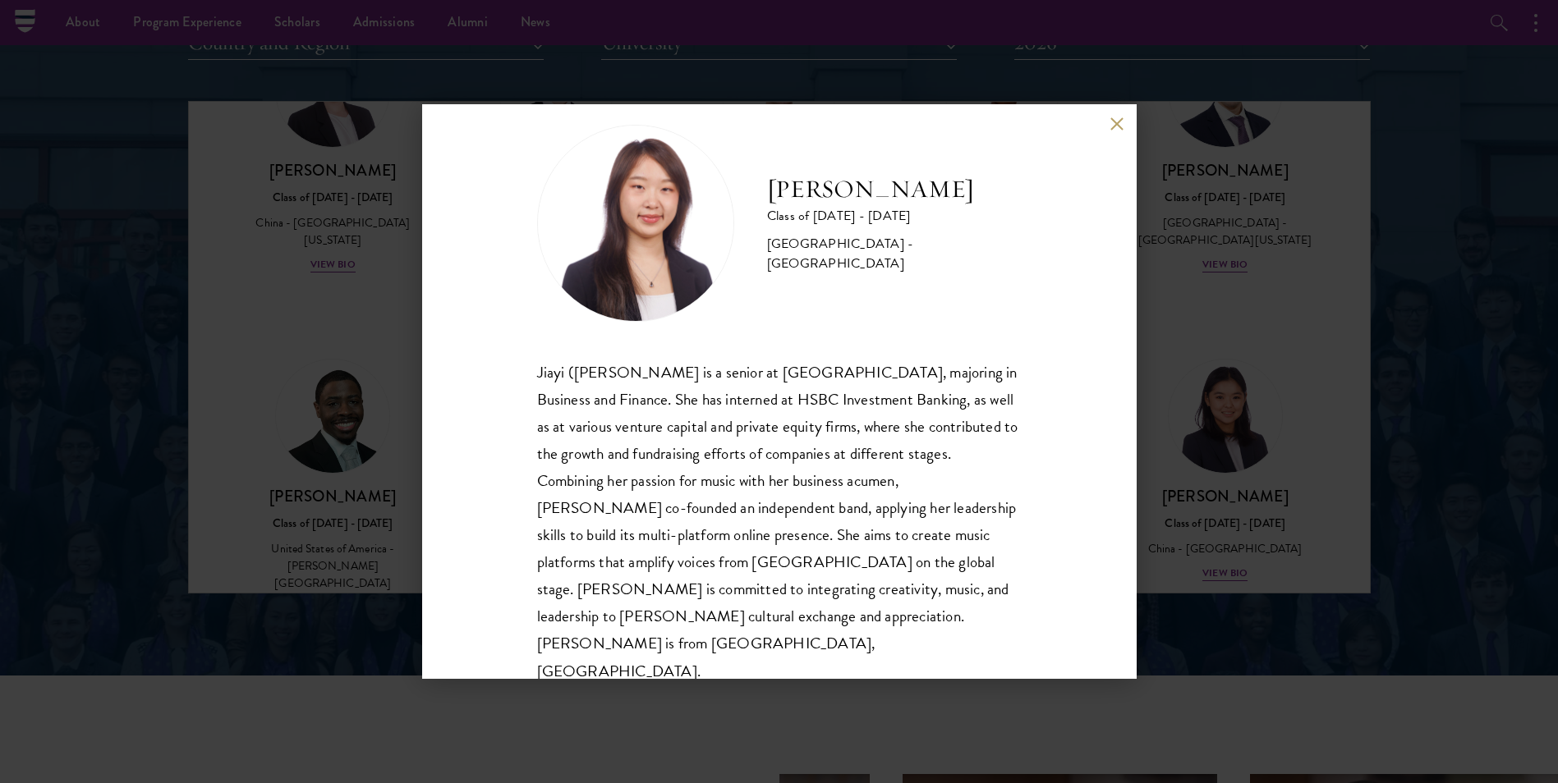
click at [374, 544] on div "Dora Zhang Class of 2025 - 2026 China - Peking University Jiayi (Dora) Zhang is…" at bounding box center [779, 391] width 1558 height 783
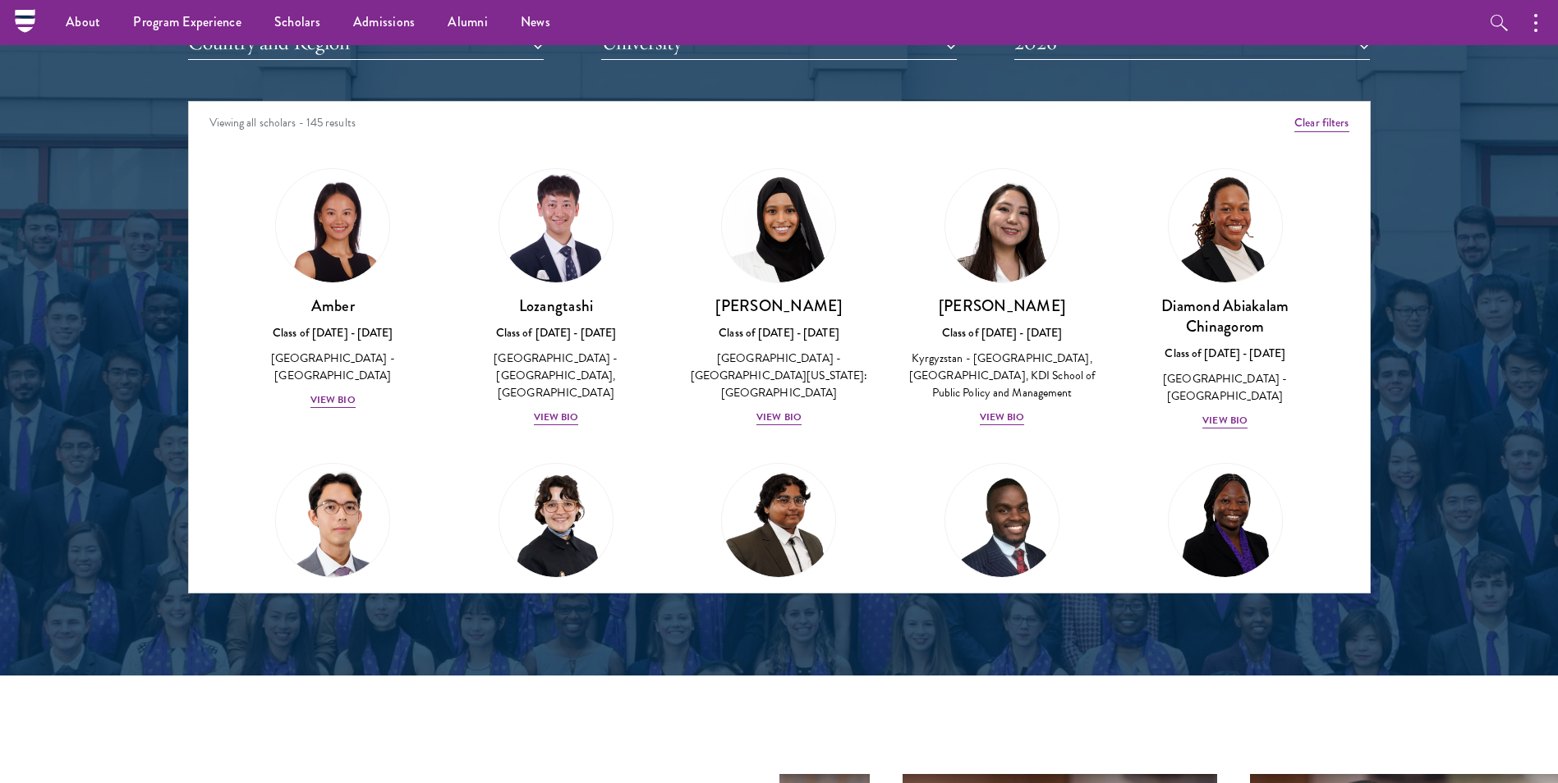
scroll to position [1932, 0]
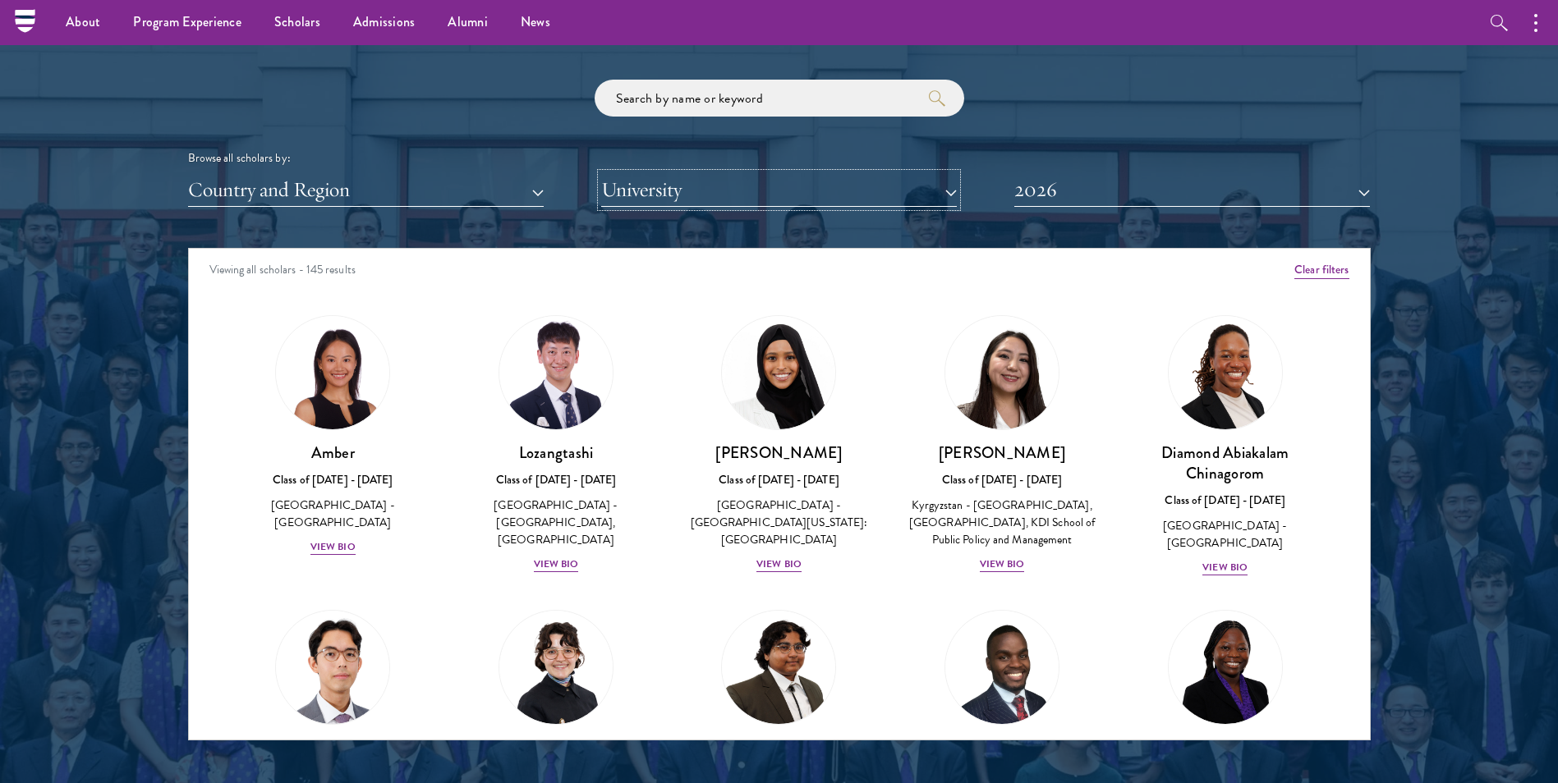
click at [668, 181] on button "University" at bounding box center [779, 190] width 356 height 34
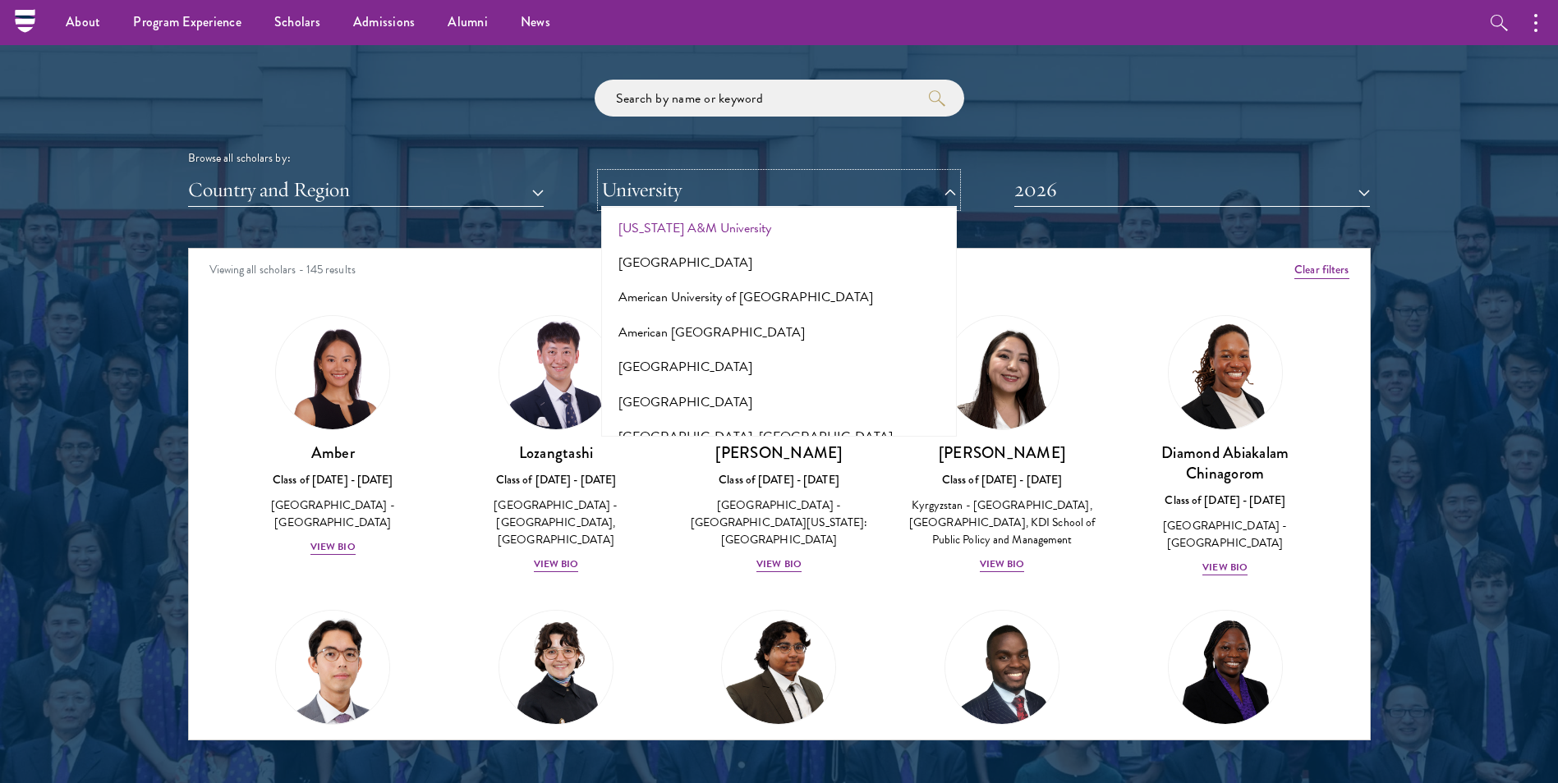
scroll to position [0, 0]
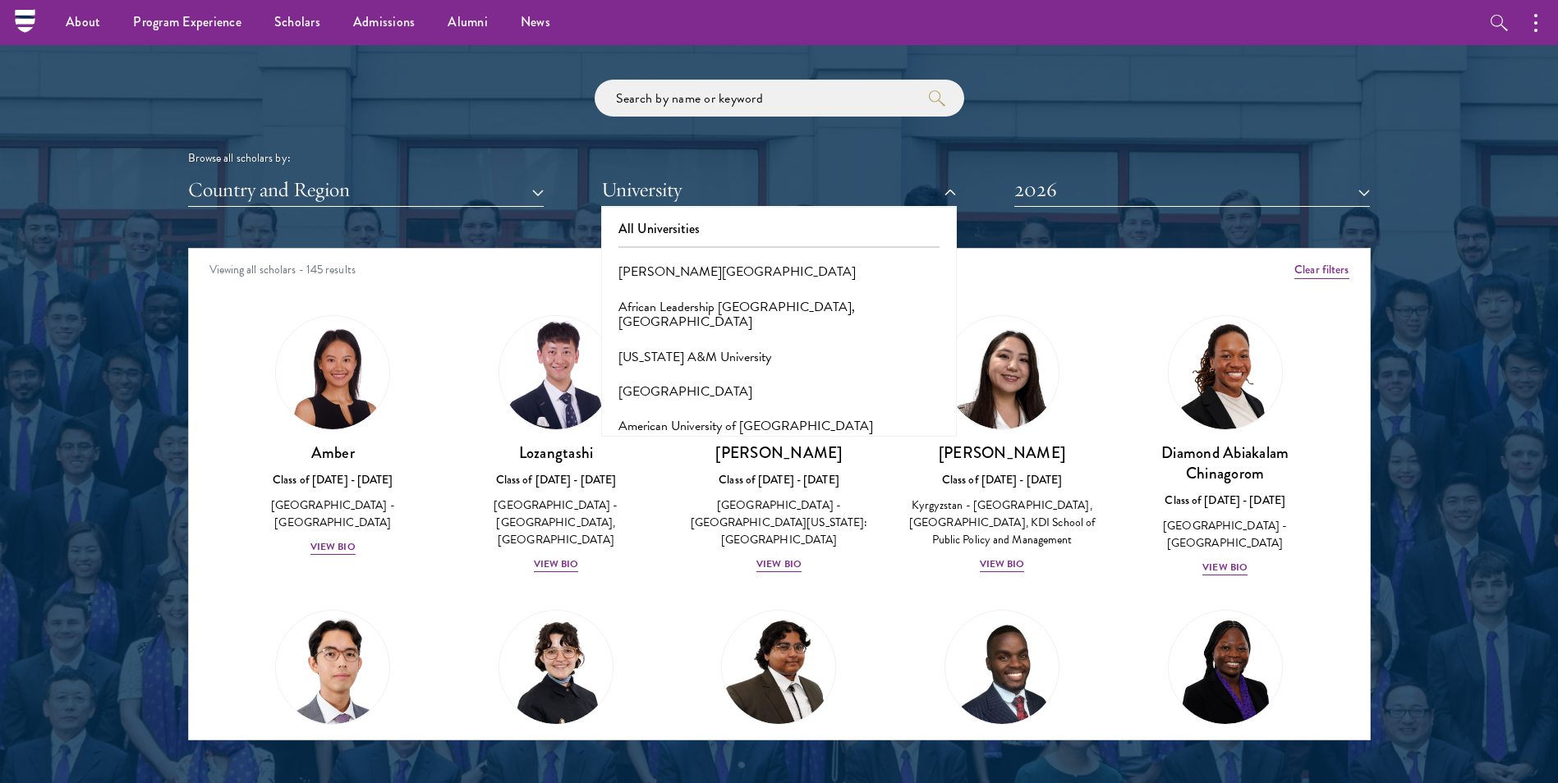
click at [645, 172] on div "Browse all scholars by: Country and Region All Countries and Regions Afghanista…" at bounding box center [779, 143] width 1182 height 127
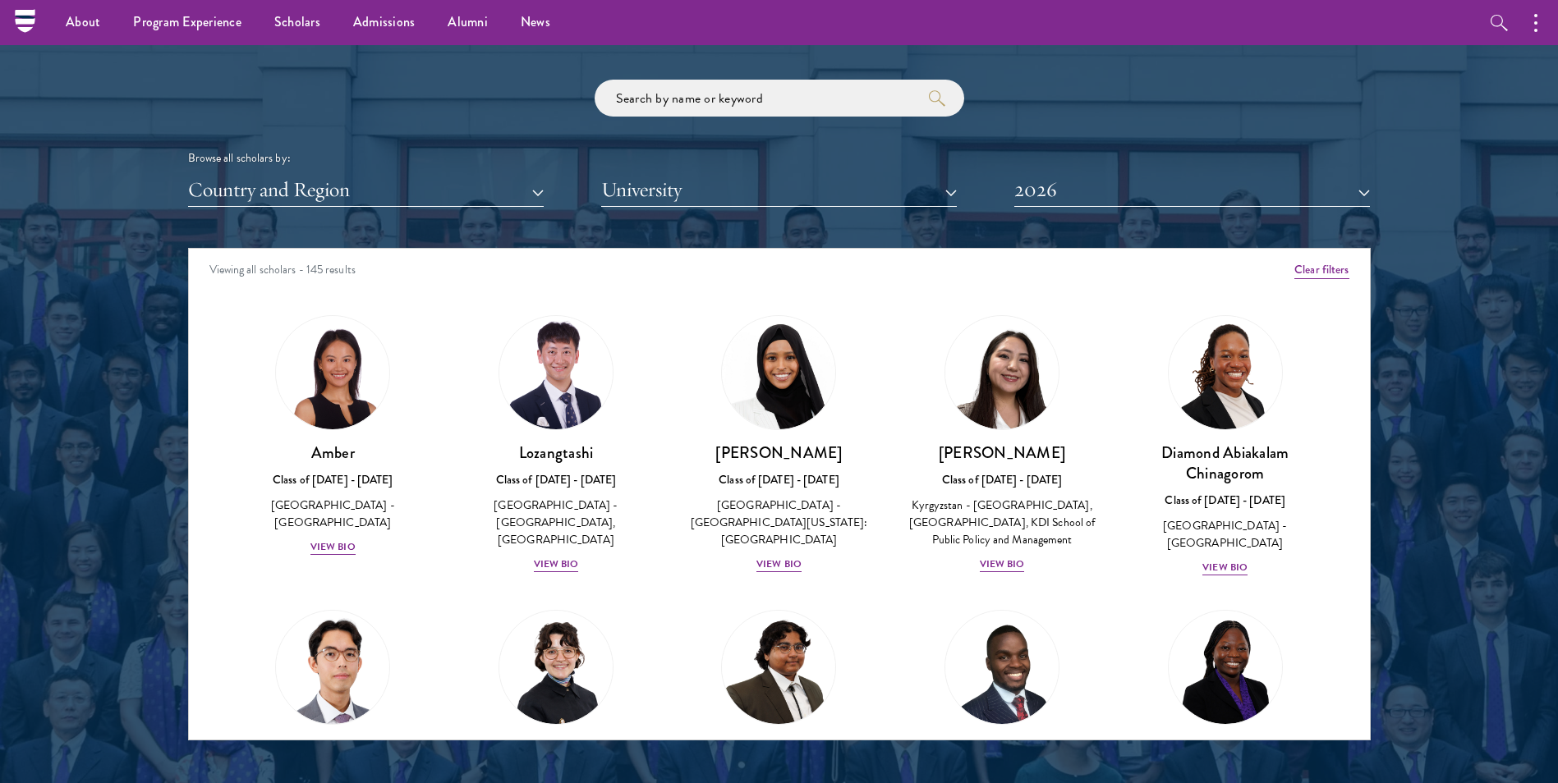
click at [505, 163] on div "Browse all scholars by:" at bounding box center [779, 157] width 1182 height 17
click at [471, 195] on button "Country and Region" at bounding box center [366, 190] width 356 height 34
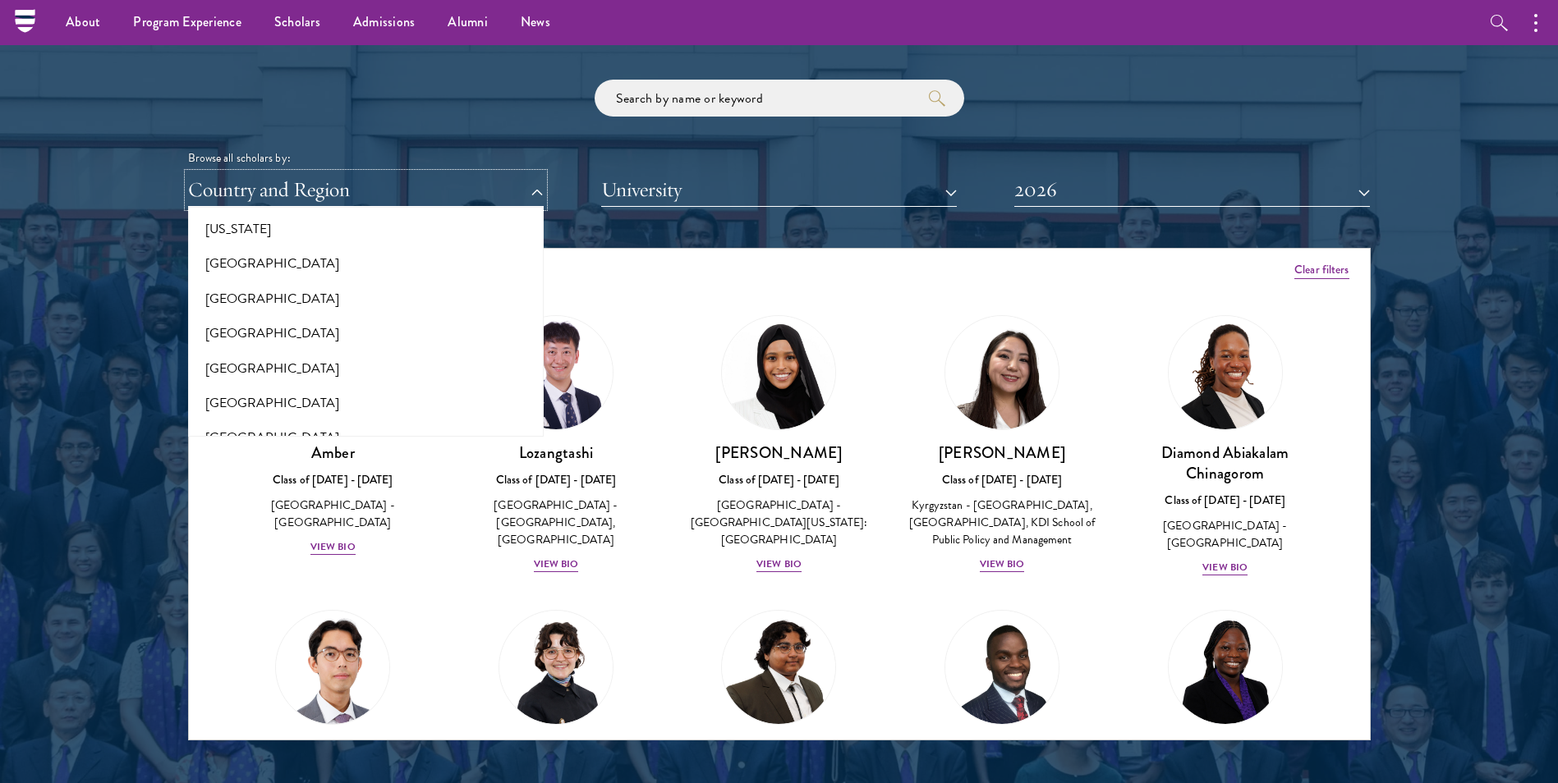
scroll to position [982, 0]
click at [236, 267] on button "[GEOGRAPHIC_DATA]" at bounding box center [366, 264] width 346 height 34
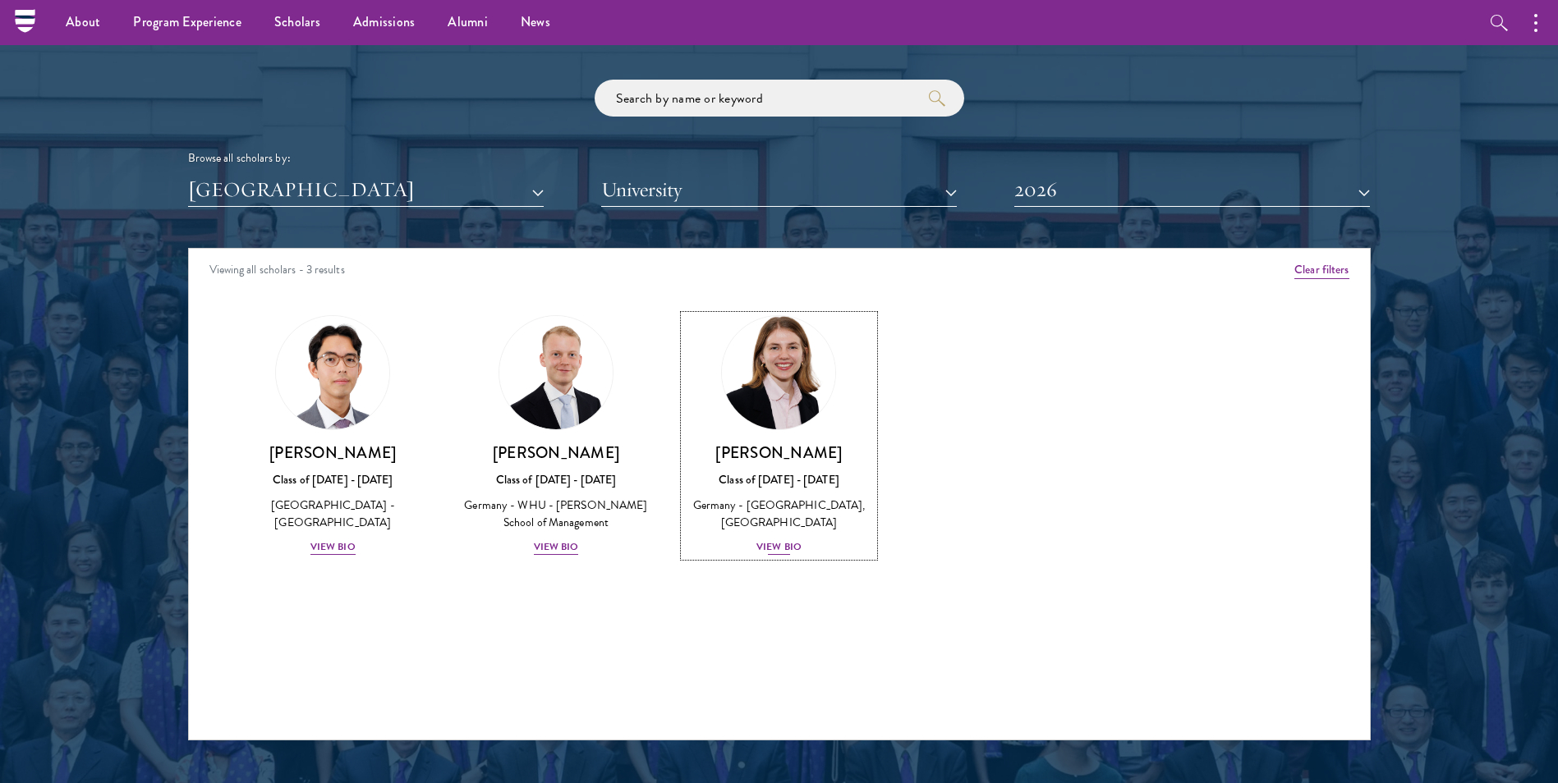
click at [779, 544] on div "View Bio" at bounding box center [778, 547] width 45 height 16
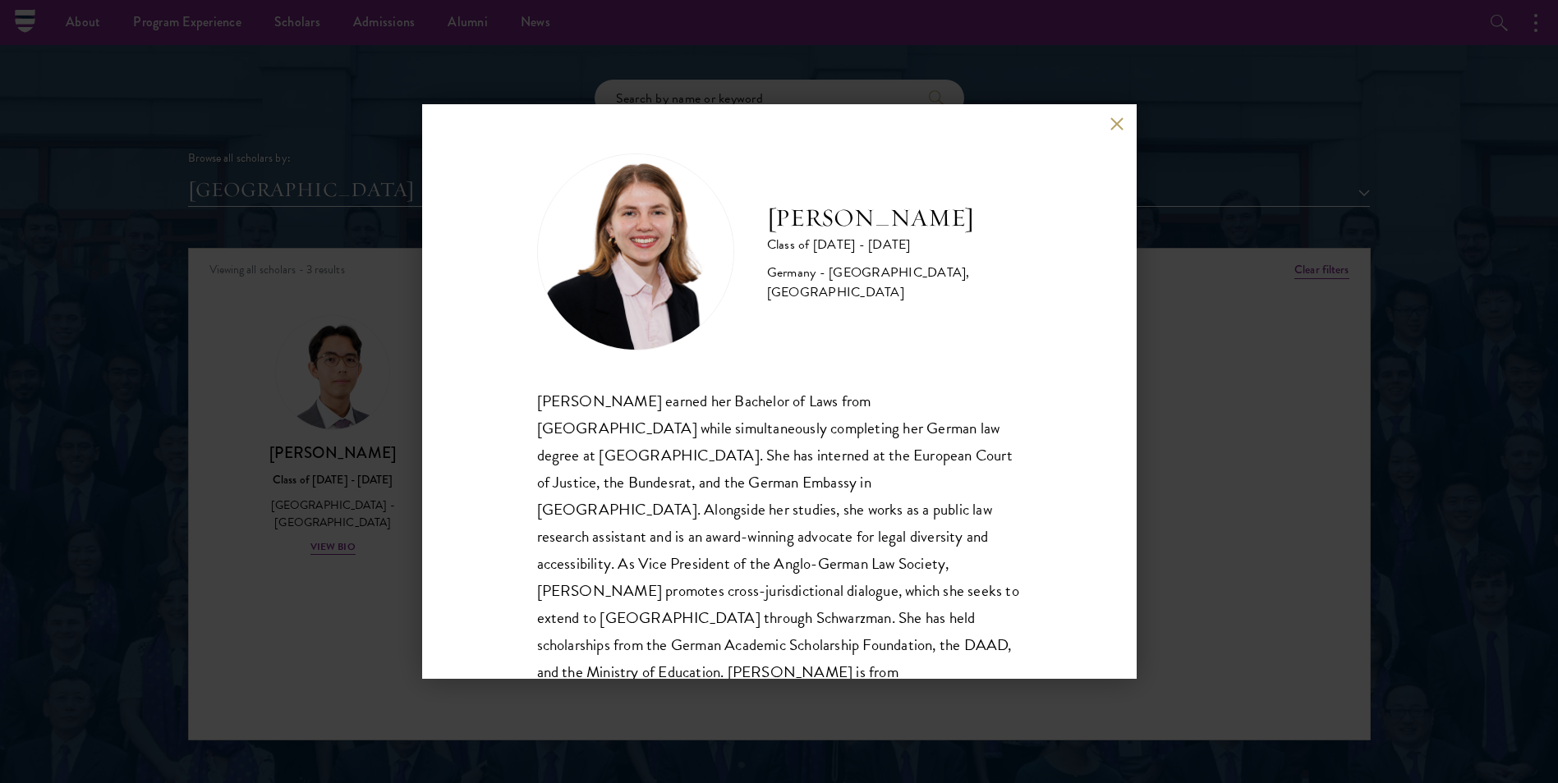
scroll to position [29, 0]
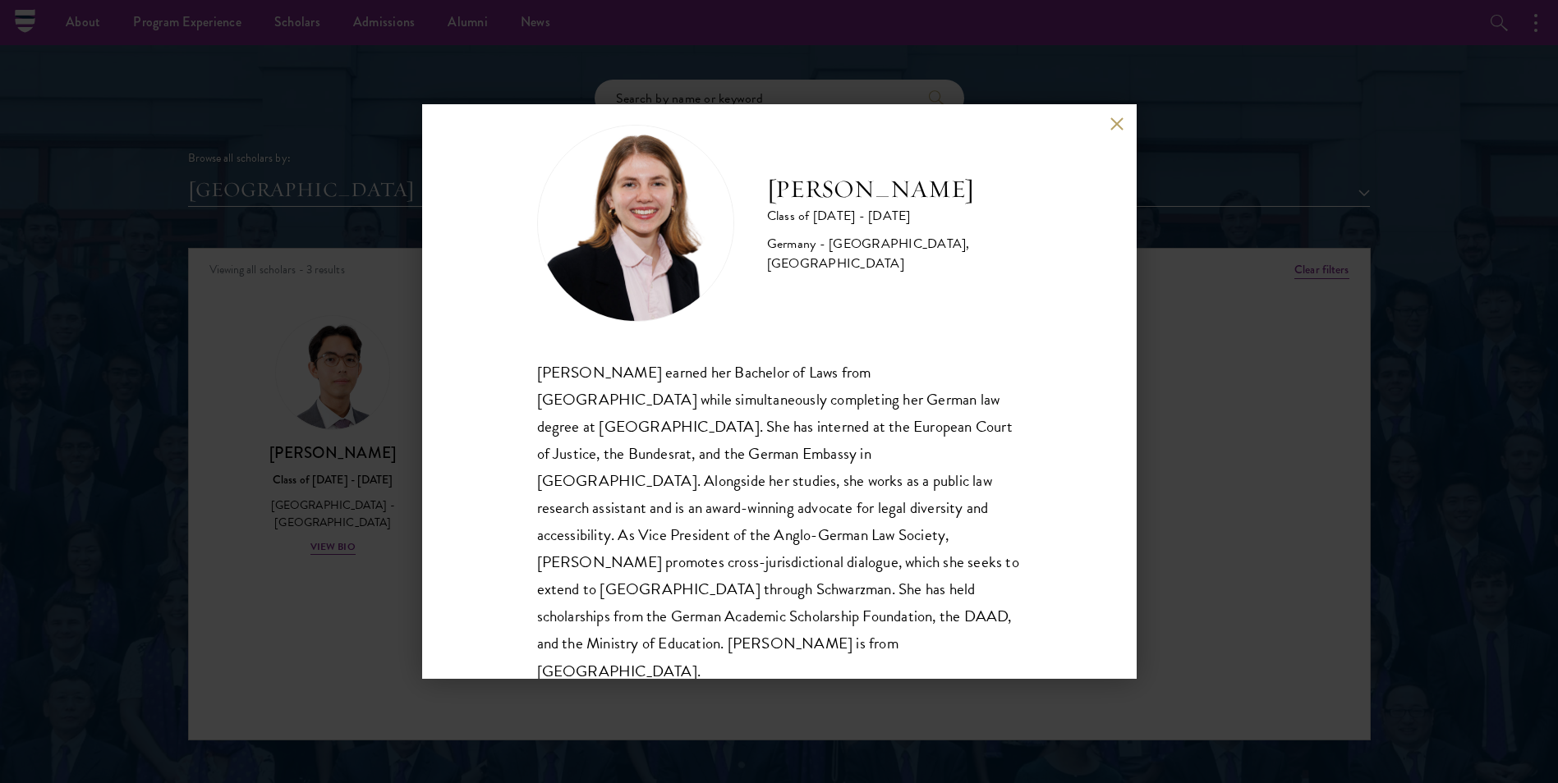
click at [1110, 122] on button at bounding box center [1117, 124] width 14 height 14
